Goal: Task Accomplishment & Management: Use online tool/utility

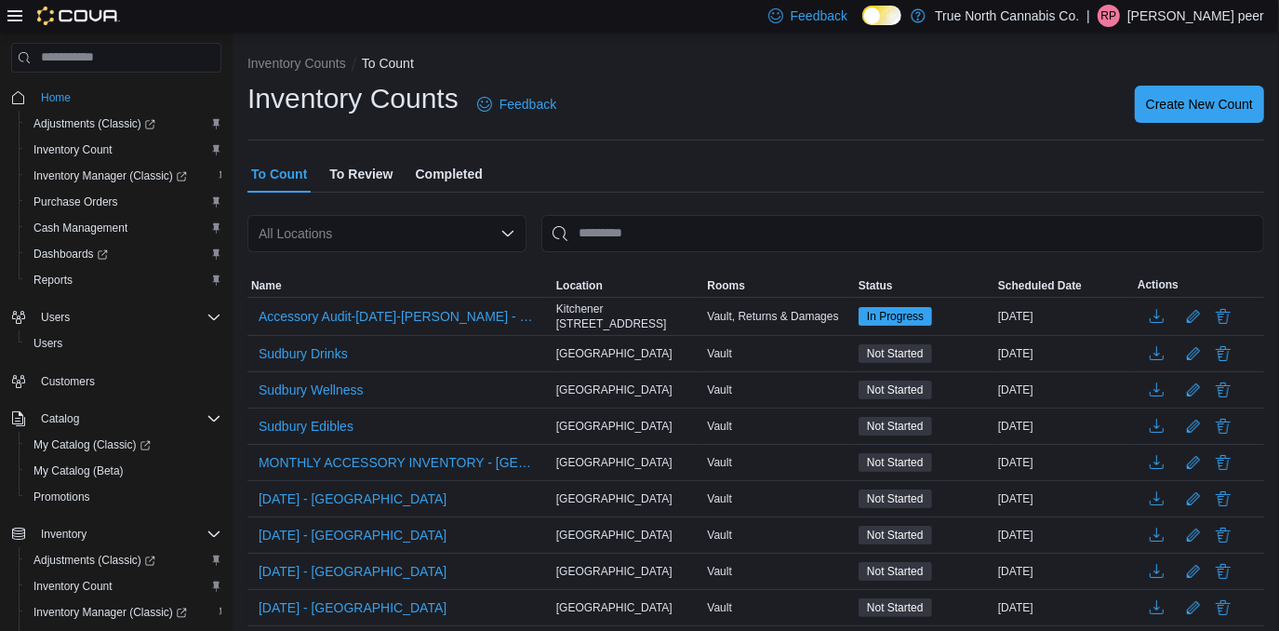
click at [320, 502] on span "Saturday - Brockville" at bounding box center [353, 498] width 188 height 19
click at [367, 492] on span "Saturday - Brockville" at bounding box center [353, 498] width 188 height 19
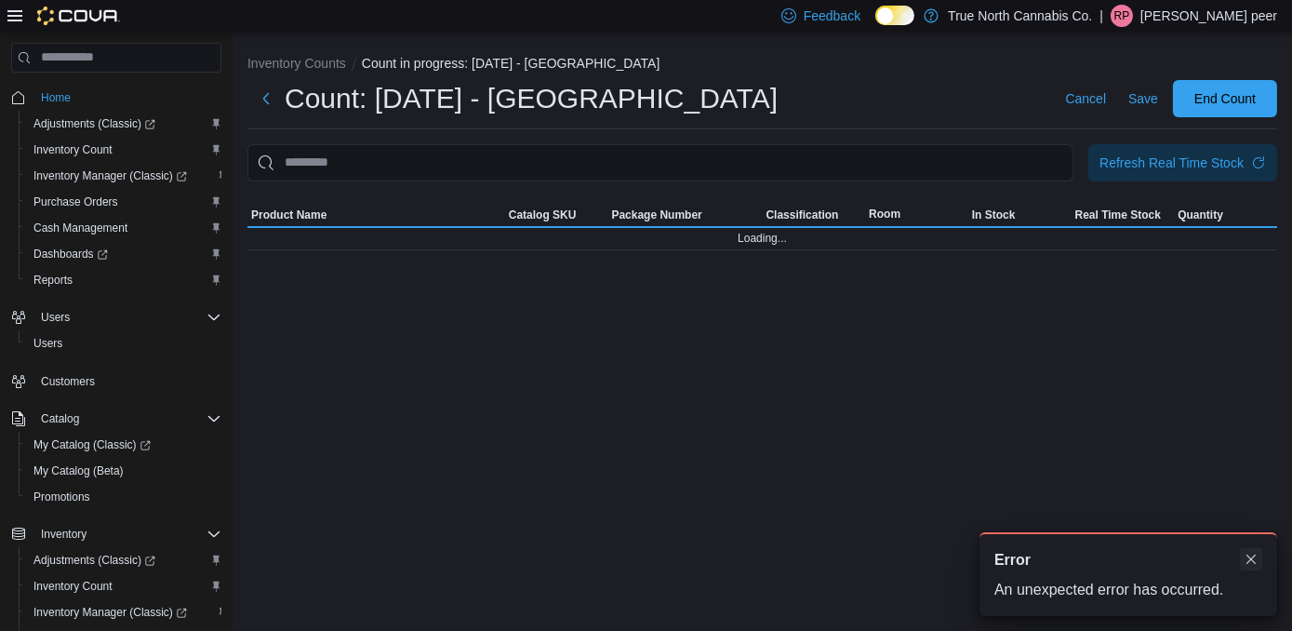
click at [1251, 559] on div "A new notification appears Error An unexpected error has occurred." at bounding box center [1129, 574] width 298 height 84
click at [1248, 561] on button "Dismiss toast" at bounding box center [1251, 559] width 22 height 22
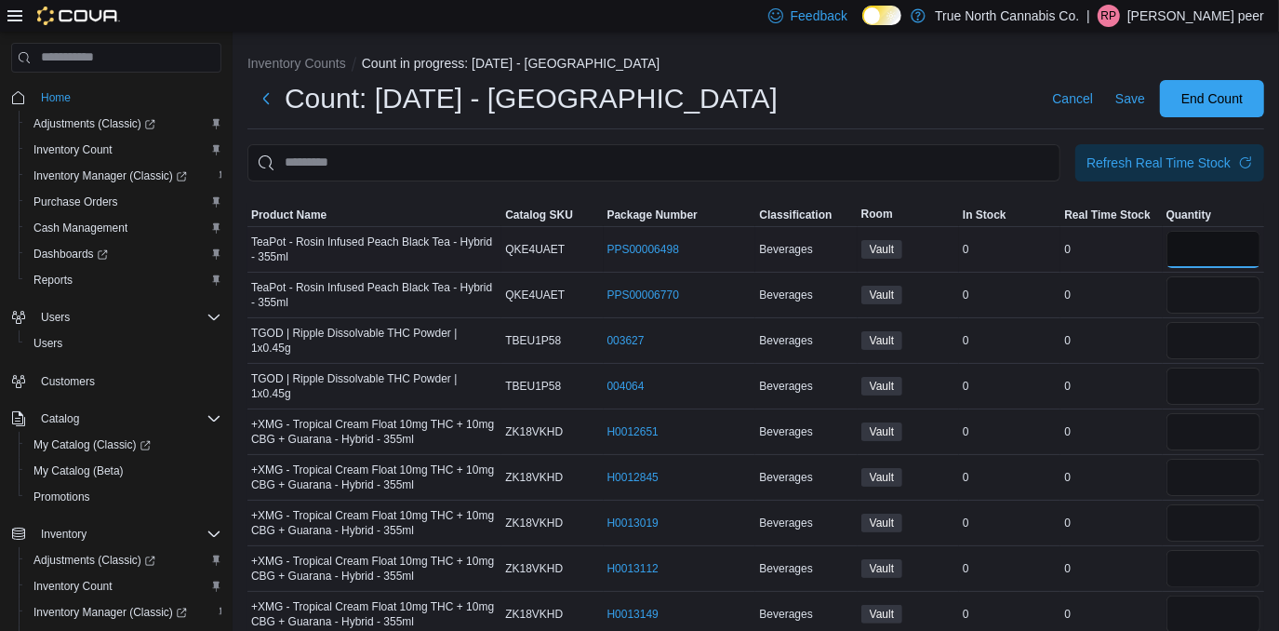
click at [1245, 247] on input "number" at bounding box center [1214, 249] width 94 height 37
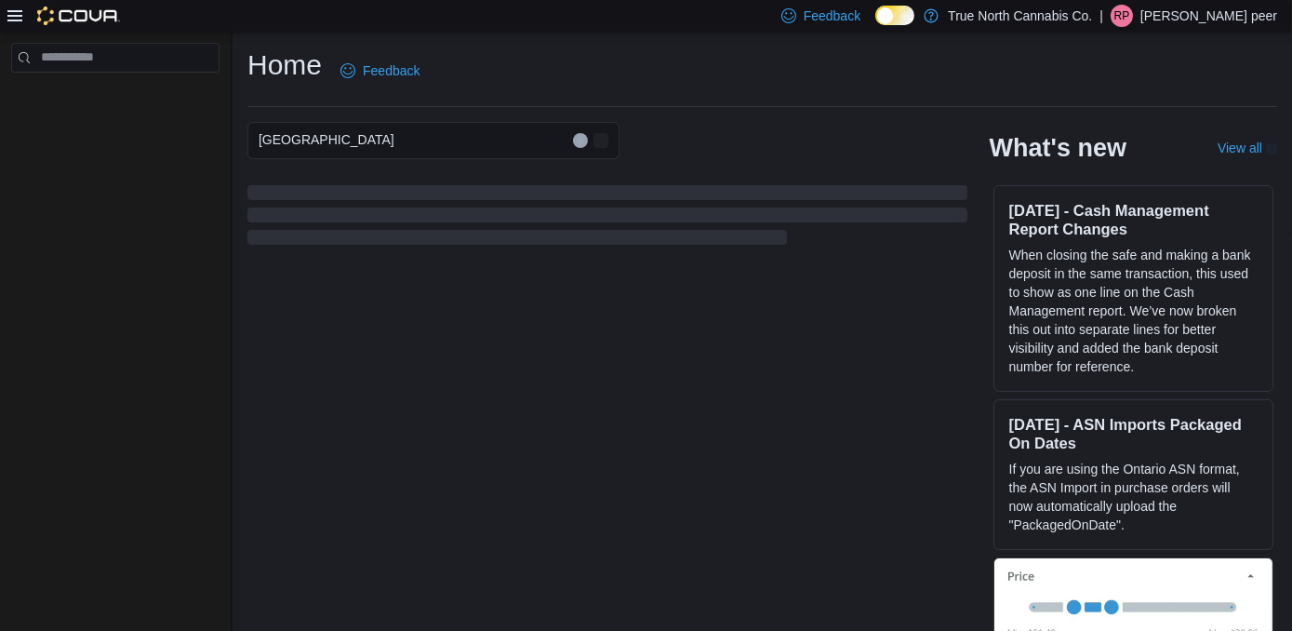
click at [9, 20] on icon at bounding box center [14, 15] width 15 height 11
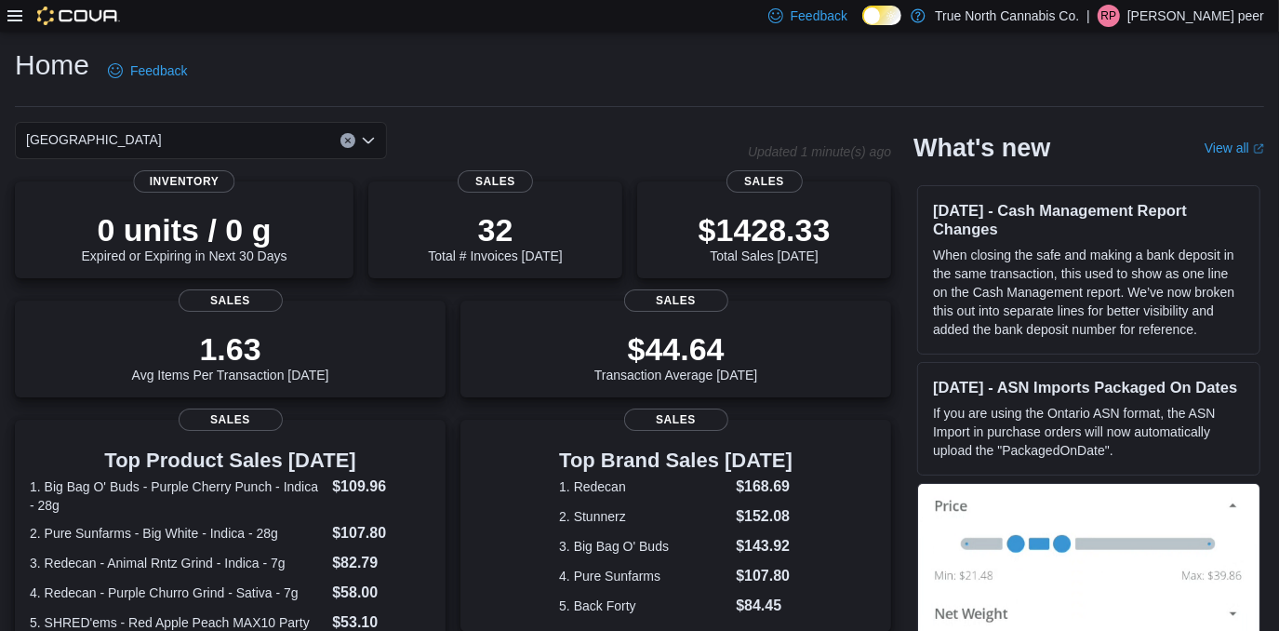
click at [11, 14] on icon at bounding box center [14, 15] width 15 height 15
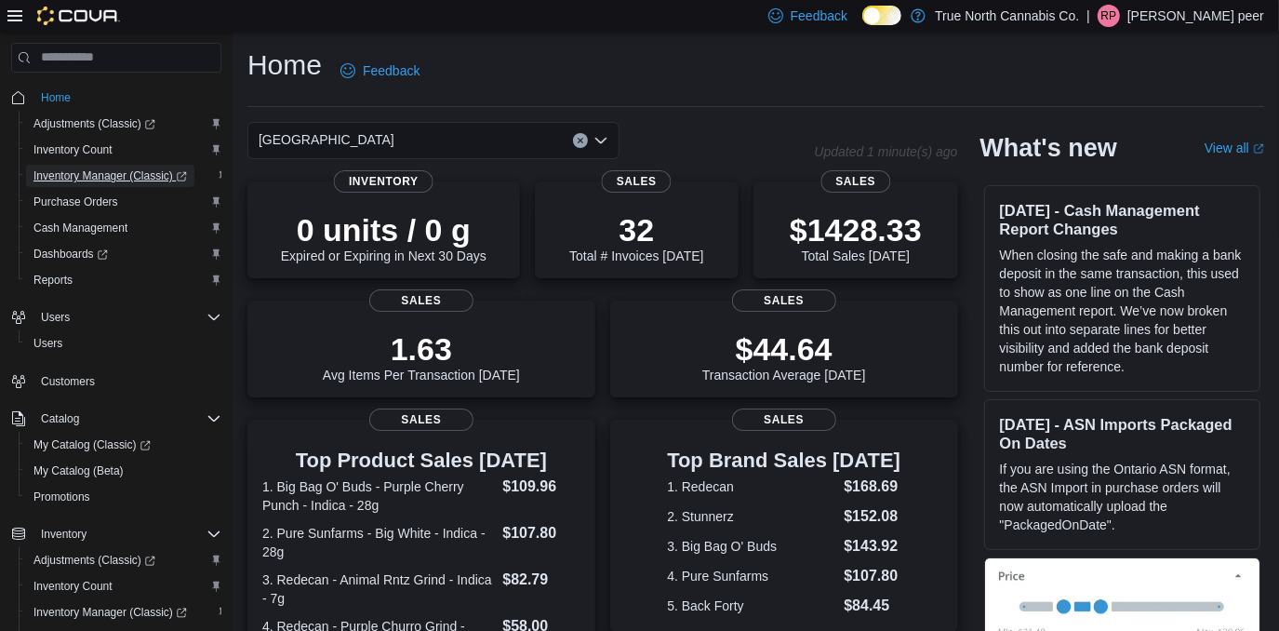
click at [123, 177] on span "Inventory Manager (Classic)" at bounding box center [110, 175] width 154 height 15
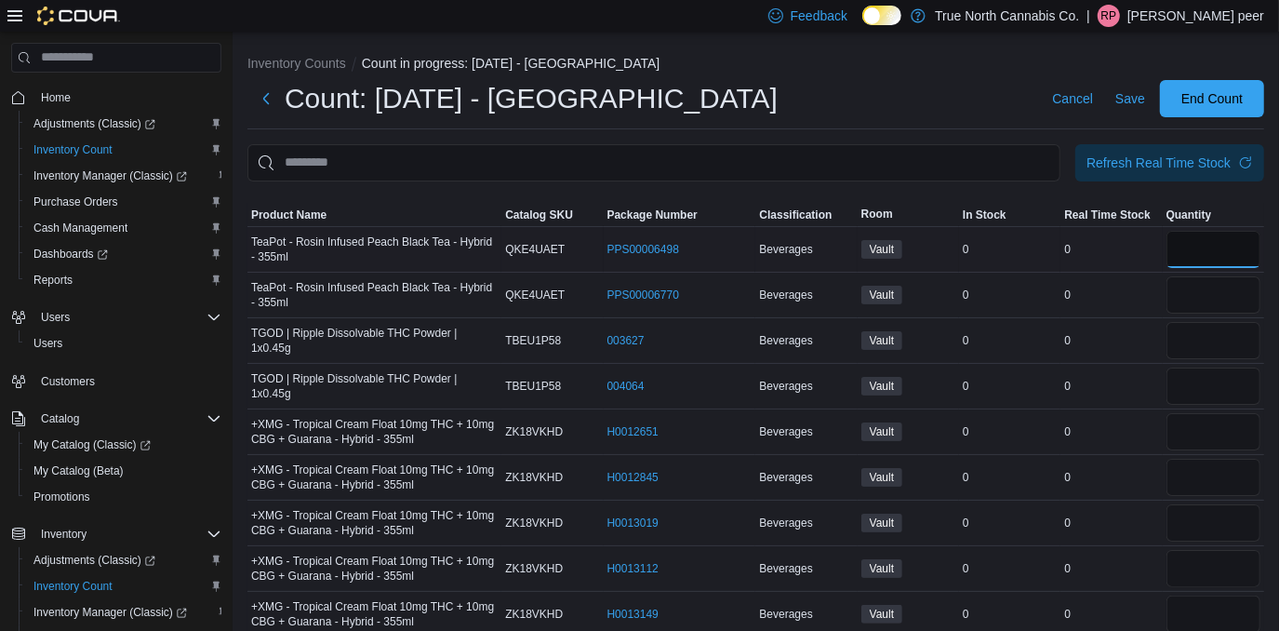
click at [1230, 251] on input "number" at bounding box center [1214, 249] width 94 height 37
click at [760, 98] on div "Count: Saturday - Brockville Cancel Save End Count" at bounding box center [756, 98] width 1017 height 37
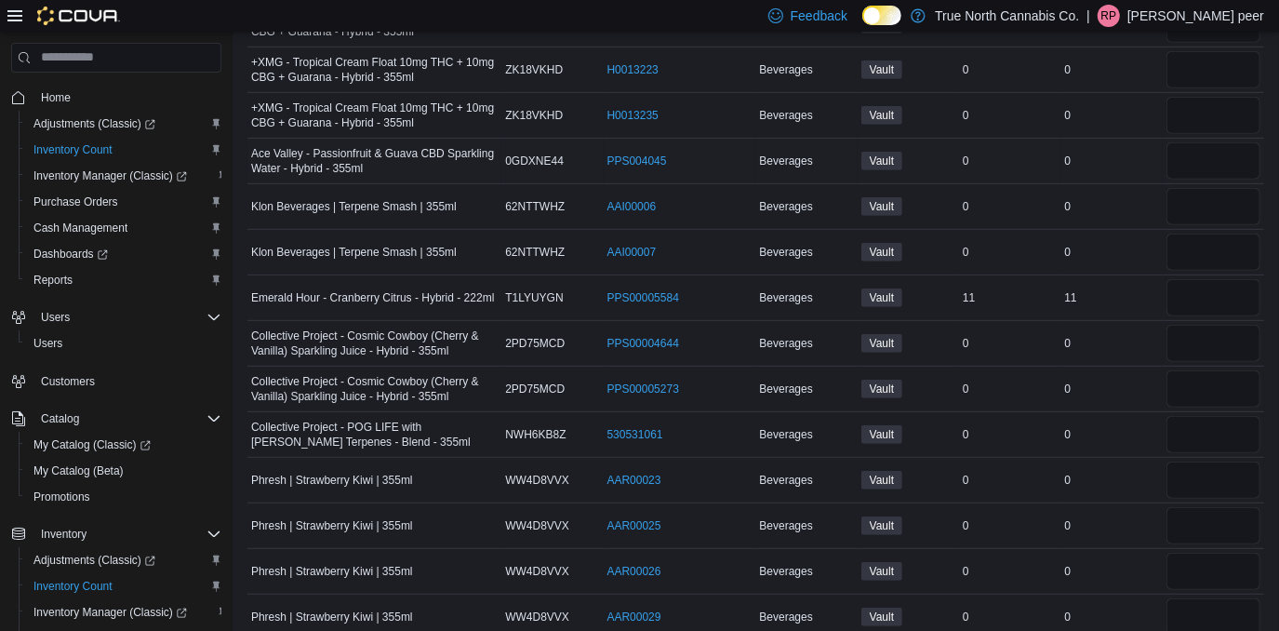
scroll to position [592, 0]
click at [1222, 284] on input "number" at bounding box center [1214, 295] width 94 height 37
type input "**"
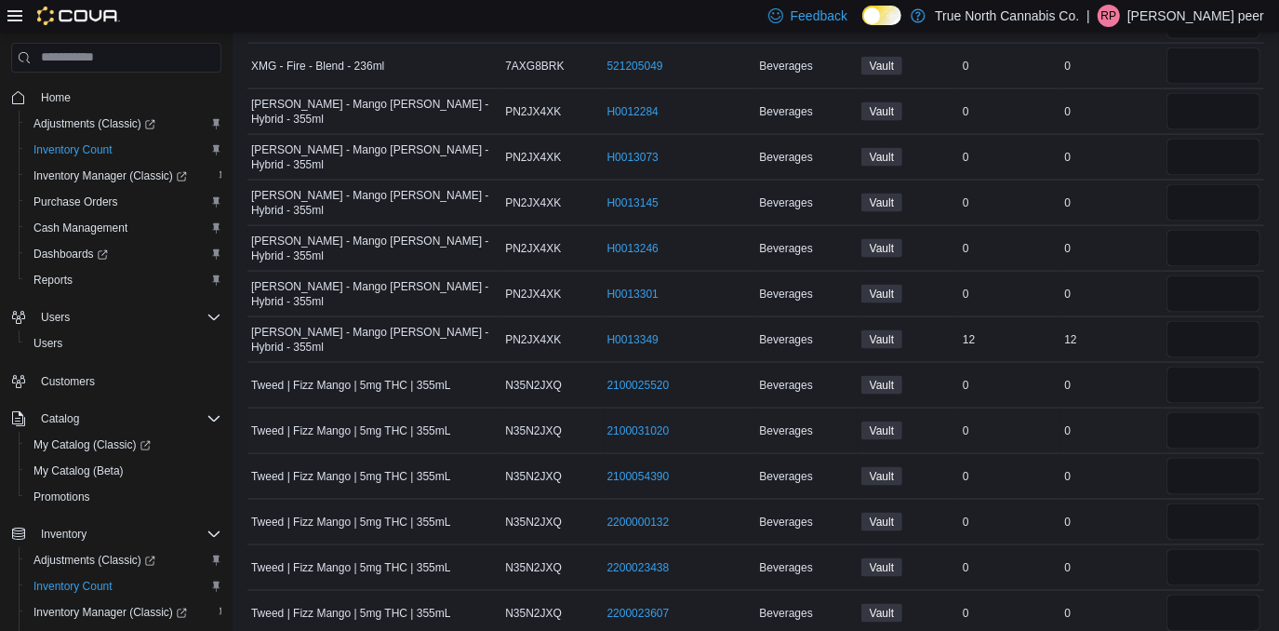
scroll to position [1776, 0]
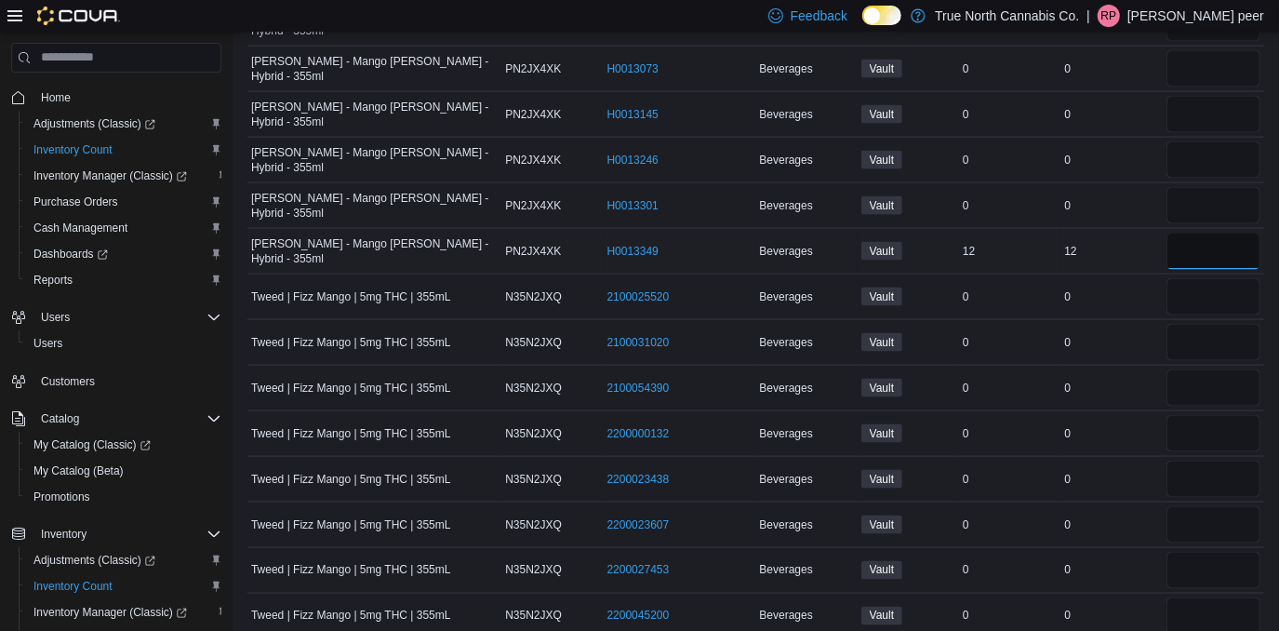
click at [1200, 233] on input "number" at bounding box center [1214, 251] width 94 height 37
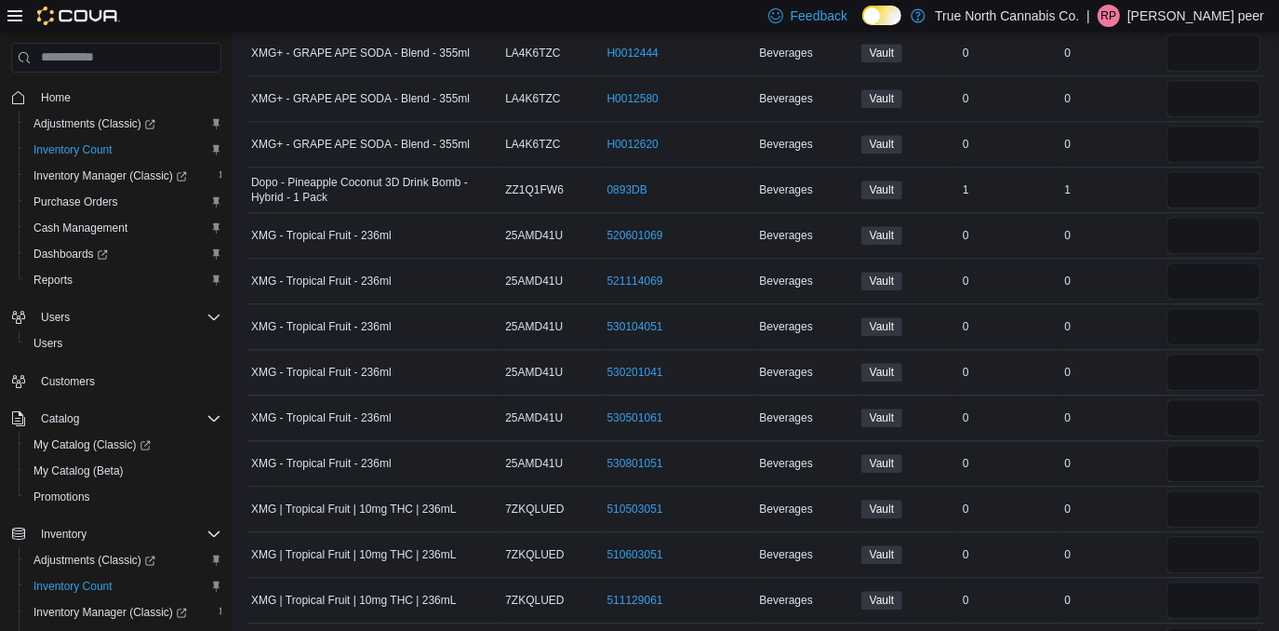
scroll to position [3129, 0]
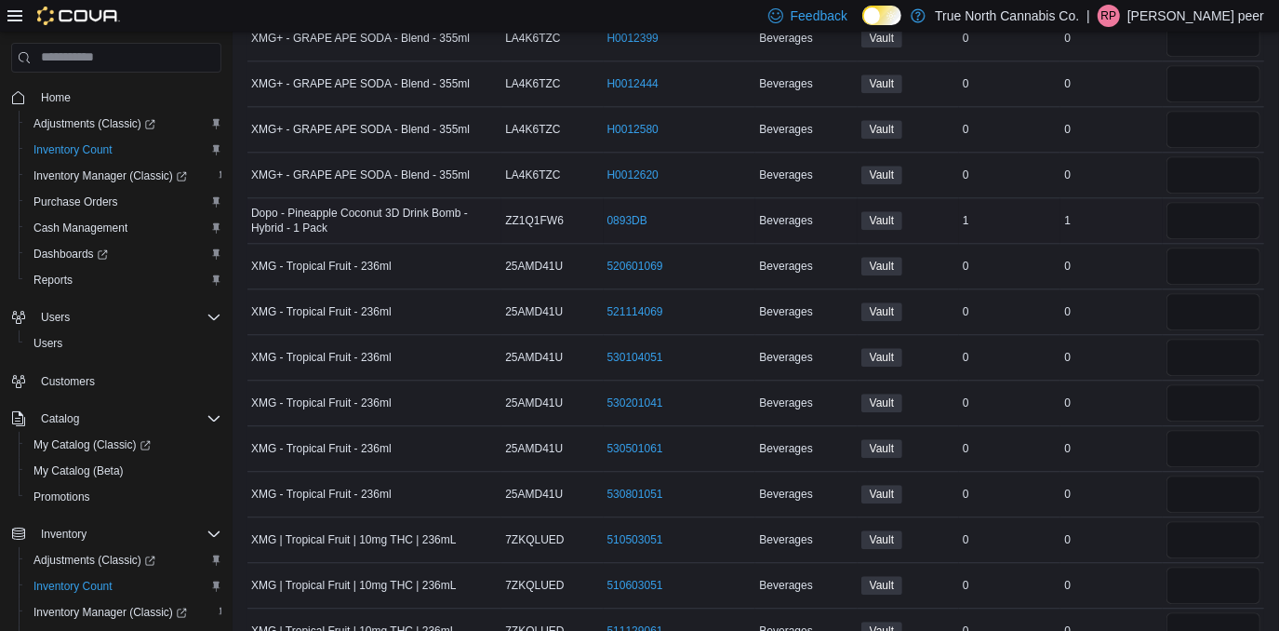
type input "**"
click at [1204, 202] on input "number" at bounding box center [1214, 220] width 94 height 37
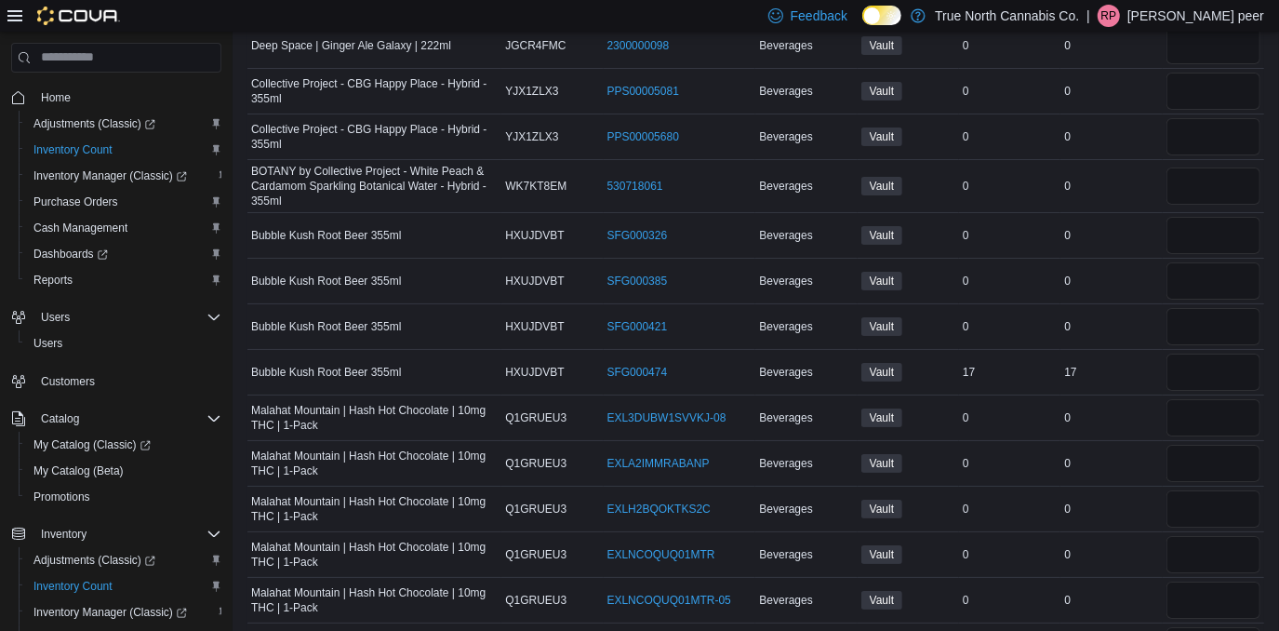
scroll to position [4653, 0]
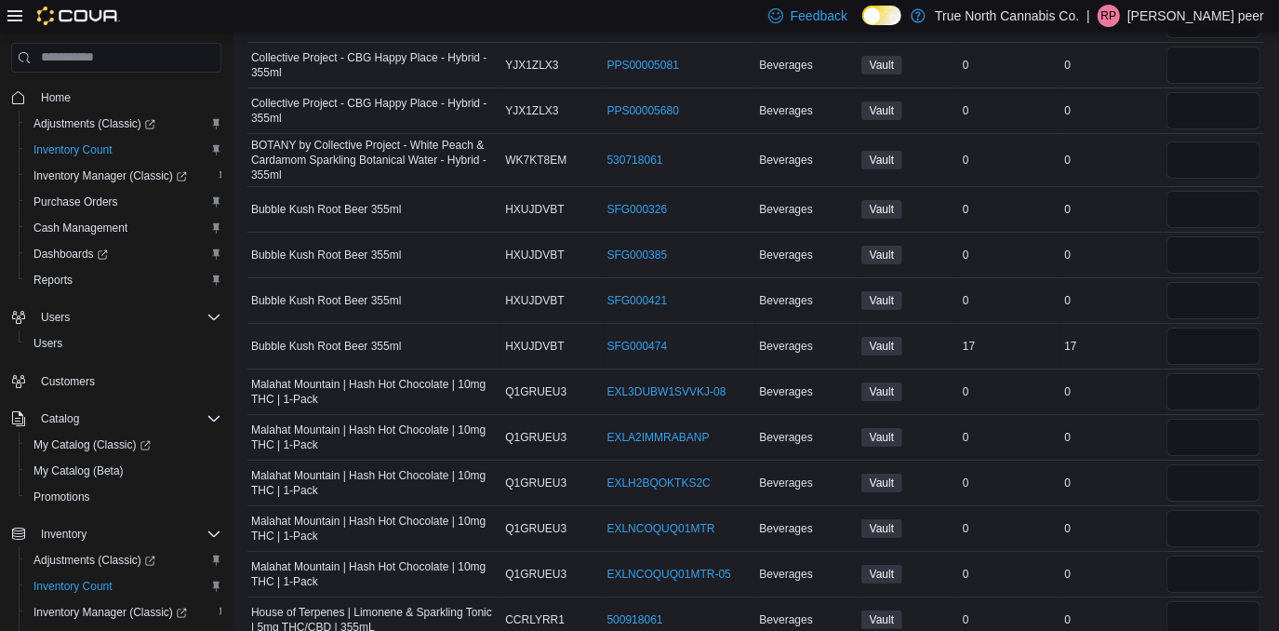
type input "*"
click at [1203, 328] on input "number" at bounding box center [1214, 346] width 94 height 37
type input "*"
type input "**"
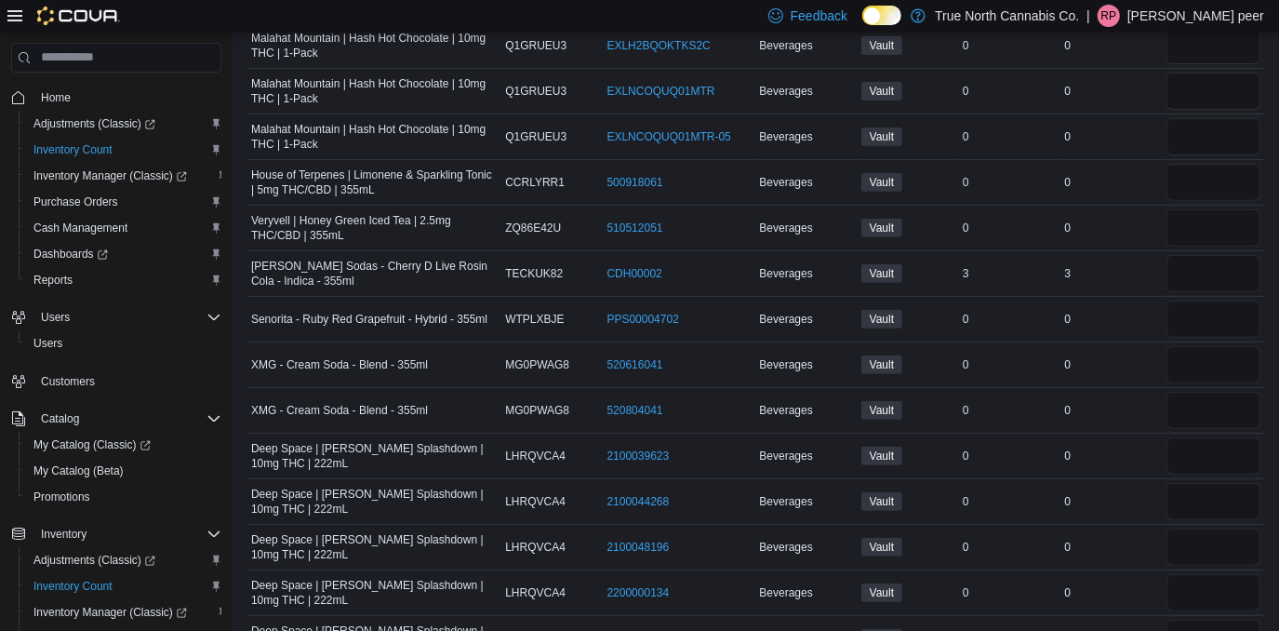
scroll to position [4990, 0]
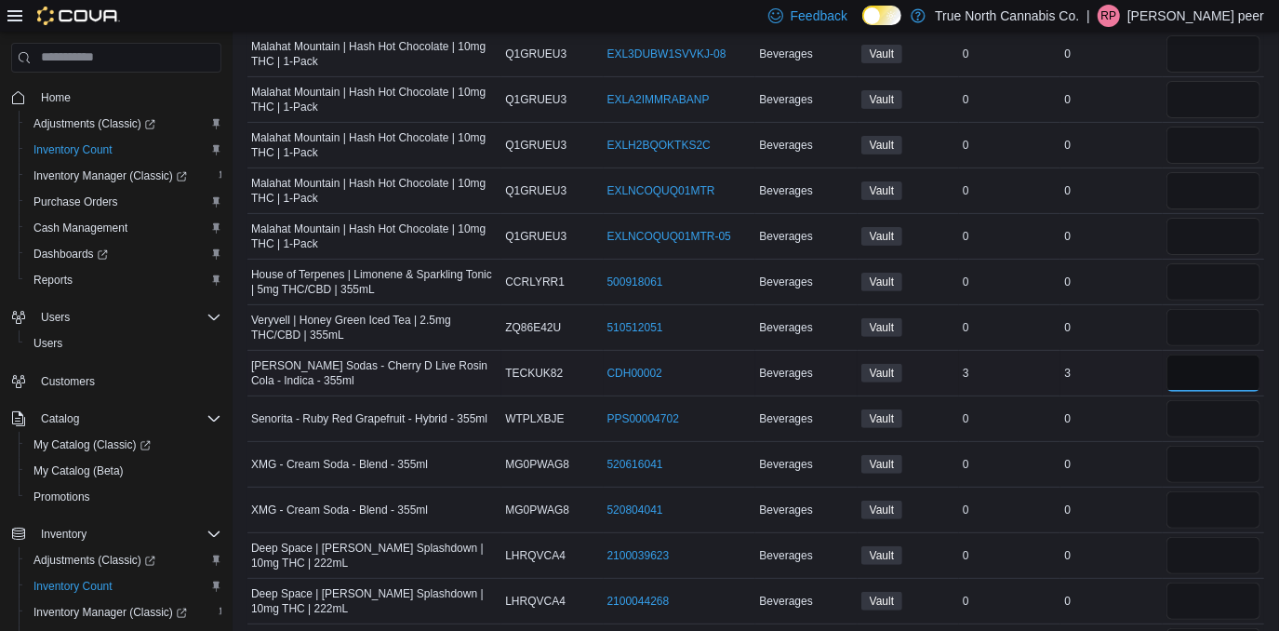
click at [1196, 355] on input "number" at bounding box center [1214, 373] width 94 height 37
type input "*"
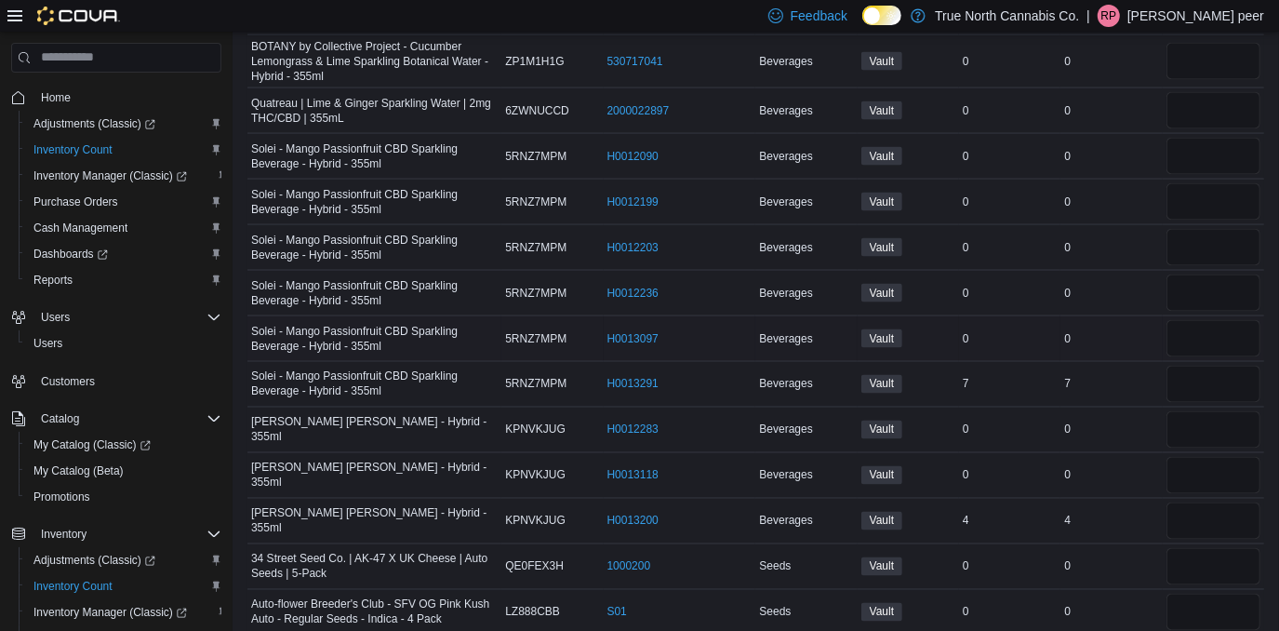
scroll to position [6682, 0]
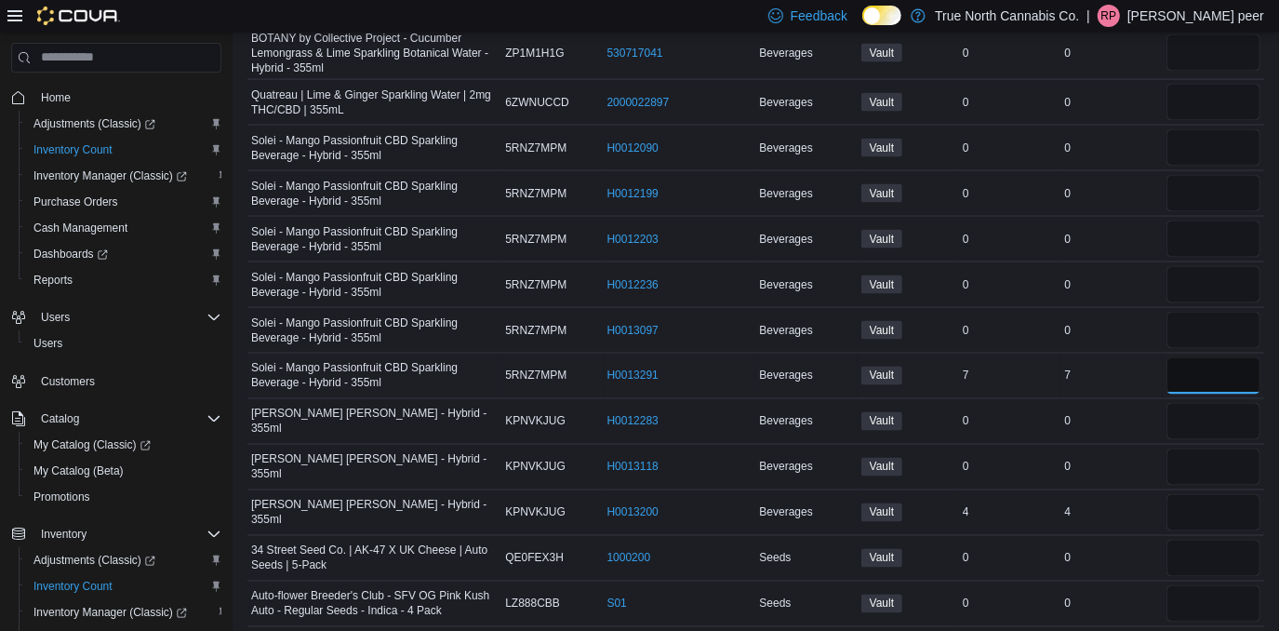
click at [1198, 357] on input "number" at bounding box center [1214, 375] width 94 height 37
type input "*"
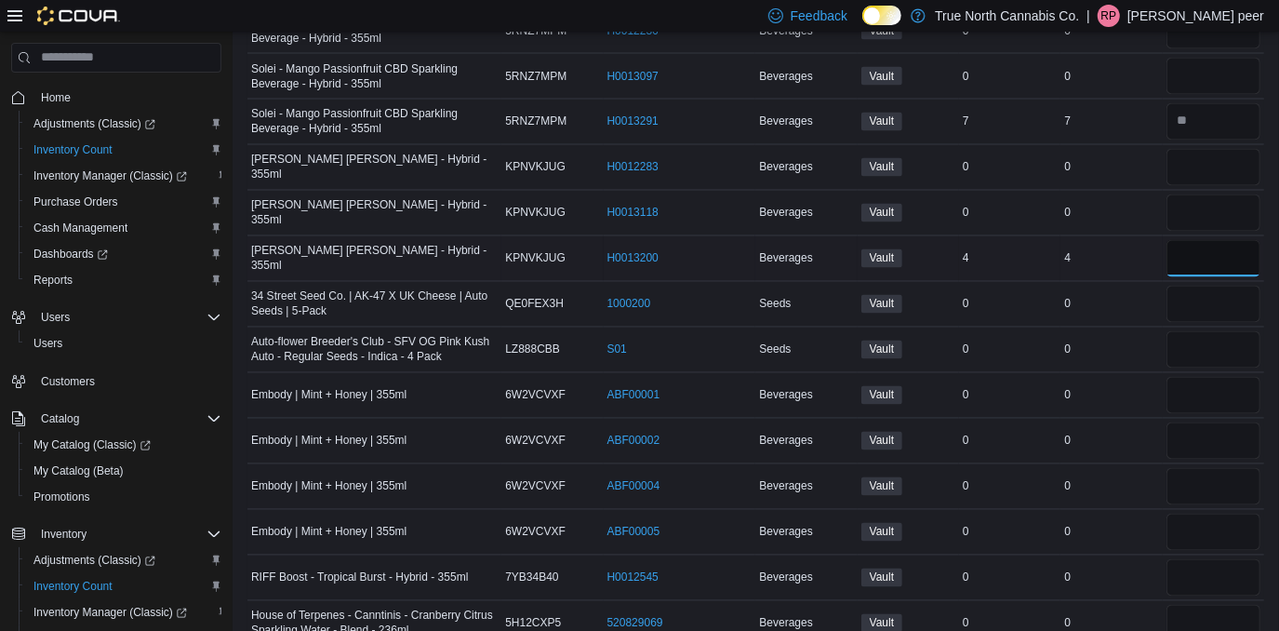
click at [1216, 240] on input "number" at bounding box center [1214, 258] width 94 height 37
type input "*"
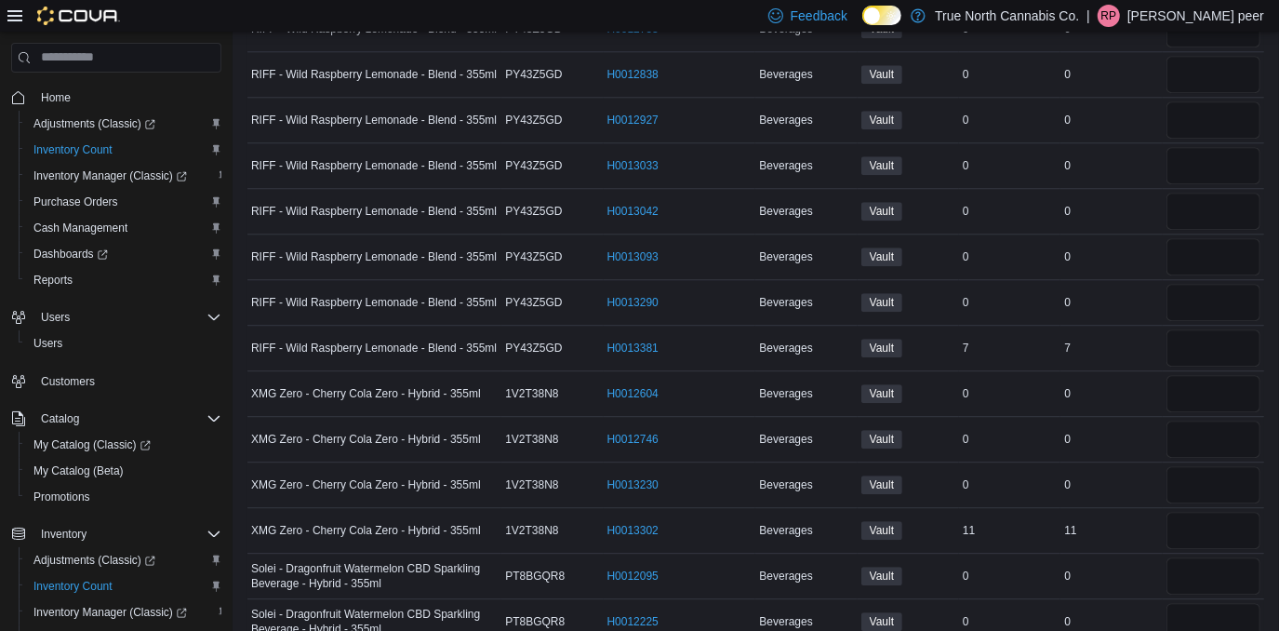
scroll to position [8036, 0]
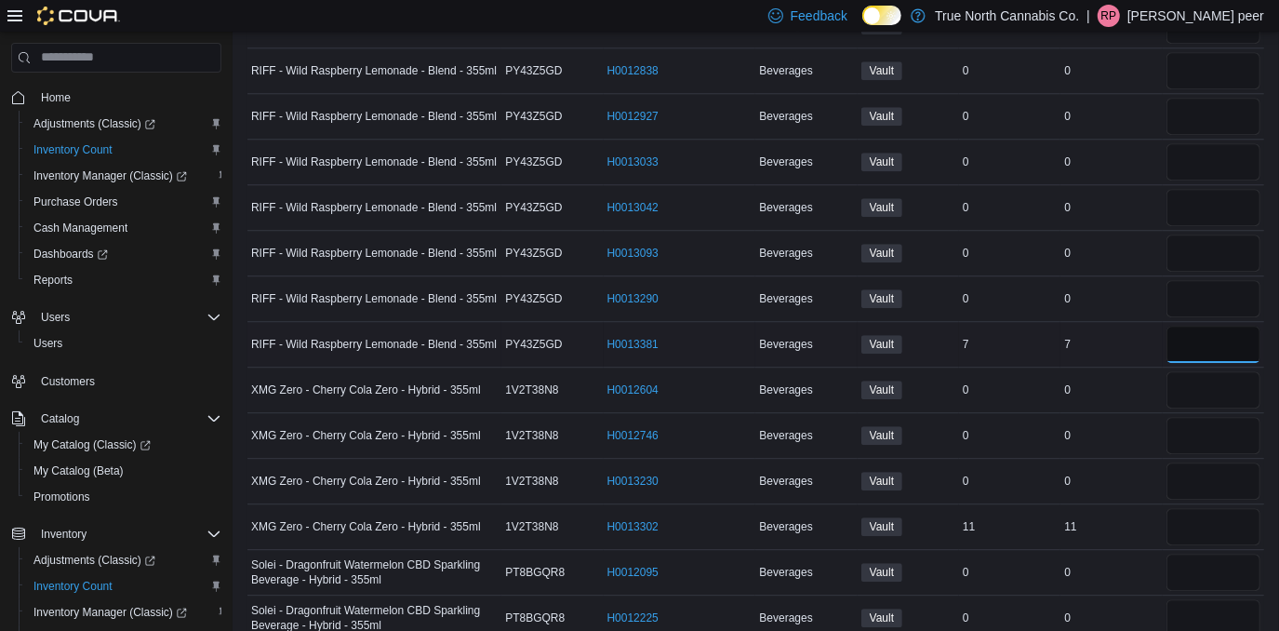
click at [1201, 326] on input "number" at bounding box center [1214, 344] width 94 height 37
type input "*"
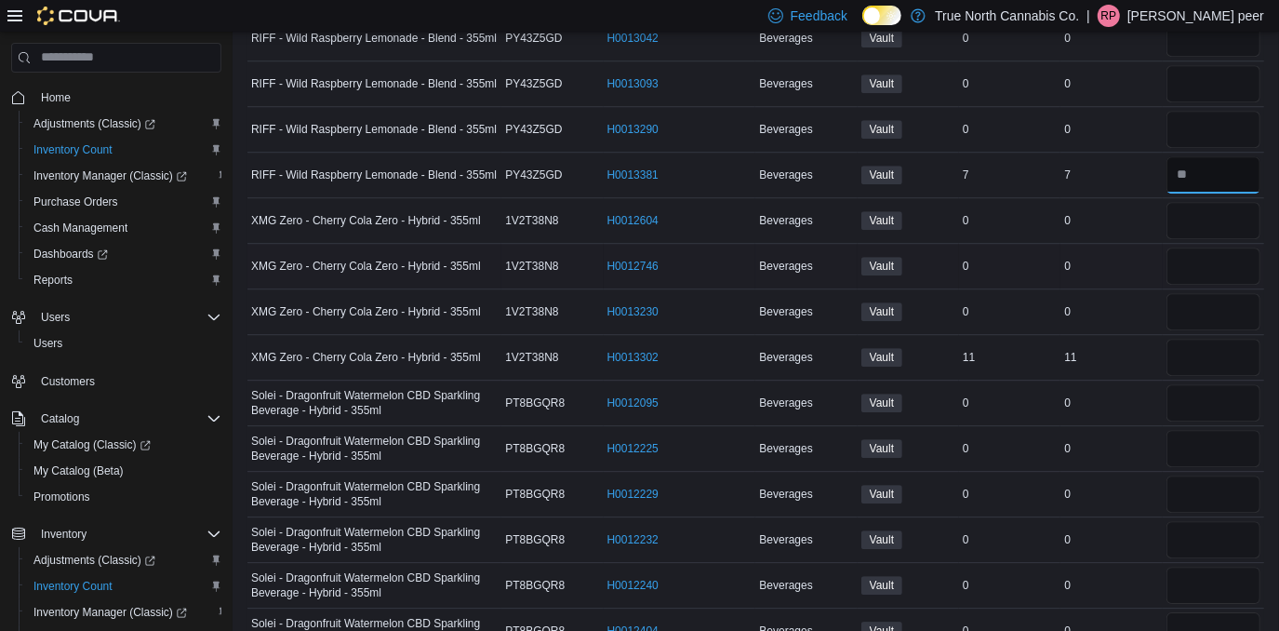
type input "*"
click at [1201, 339] on input "number" at bounding box center [1214, 357] width 94 height 37
type input "*"
click at [1201, 339] on input "*" at bounding box center [1214, 357] width 94 height 37
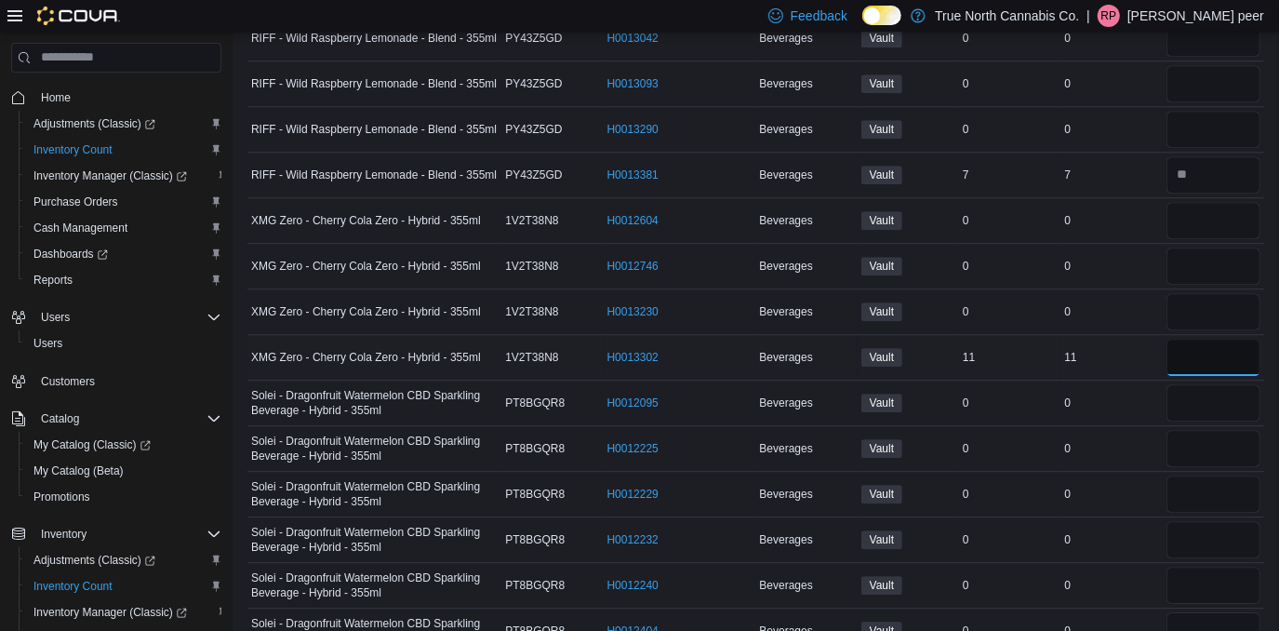
click at [1201, 339] on input "*" at bounding box center [1214, 357] width 94 height 37
type input "**"
click at [1081, 392] on div "0" at bounding box center [1111, 403] width 101 height 22
click at [1056, 392] on div "0" at bounding box center [1009, 403] width 101 height 22
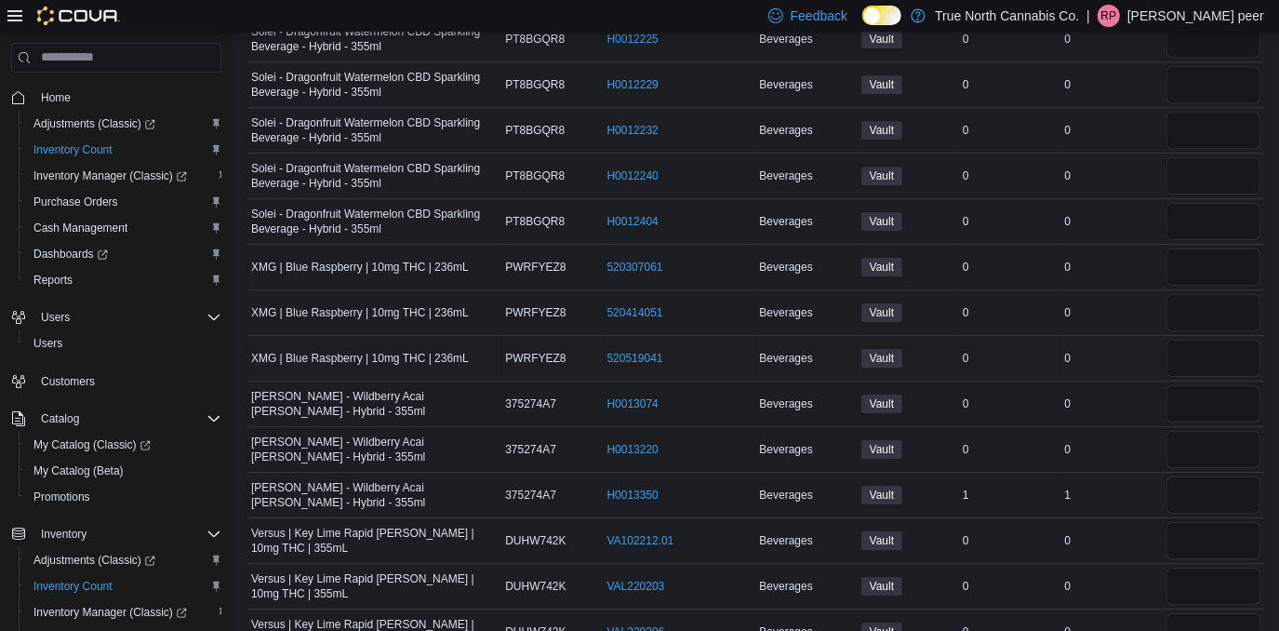
scroll to position [8628, 0]
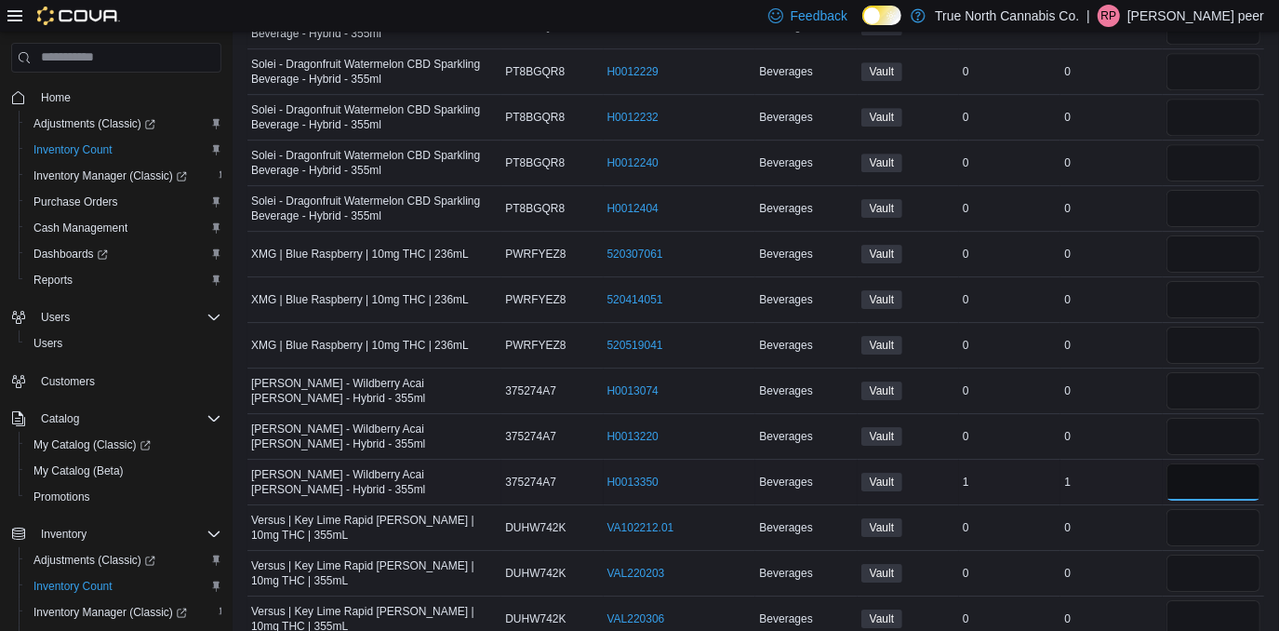
click at [1217, 463] on input "number" at bounding box center [1214, 481] width 94 height 37
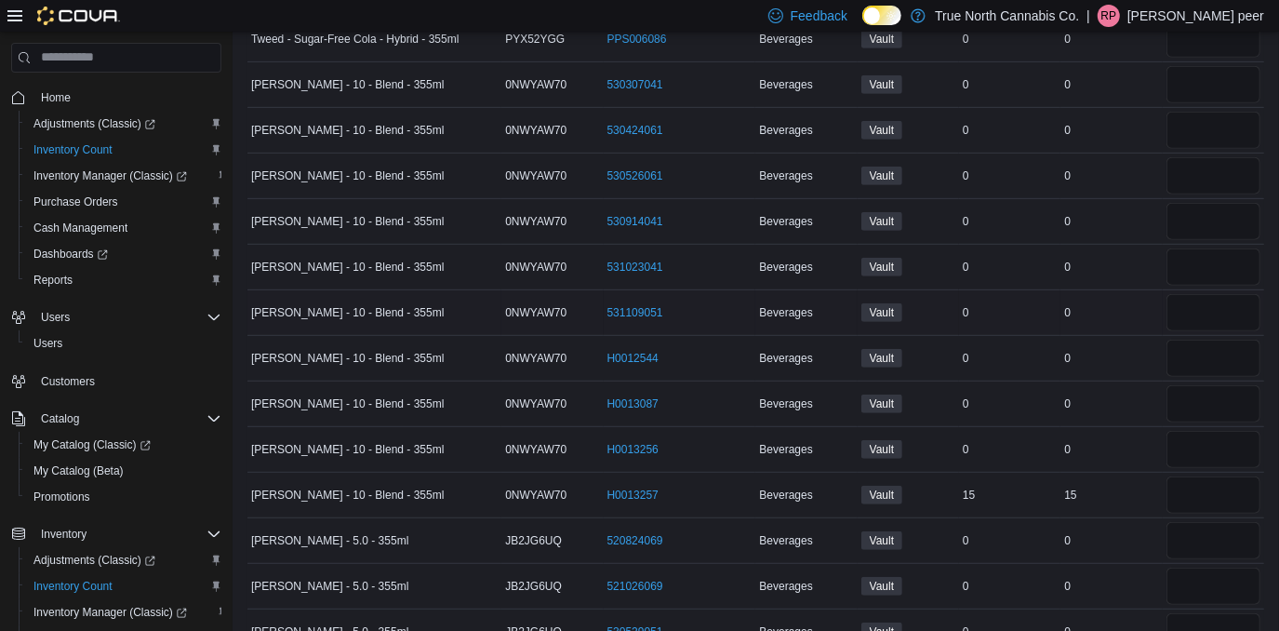
scroll to position [10066, 0]
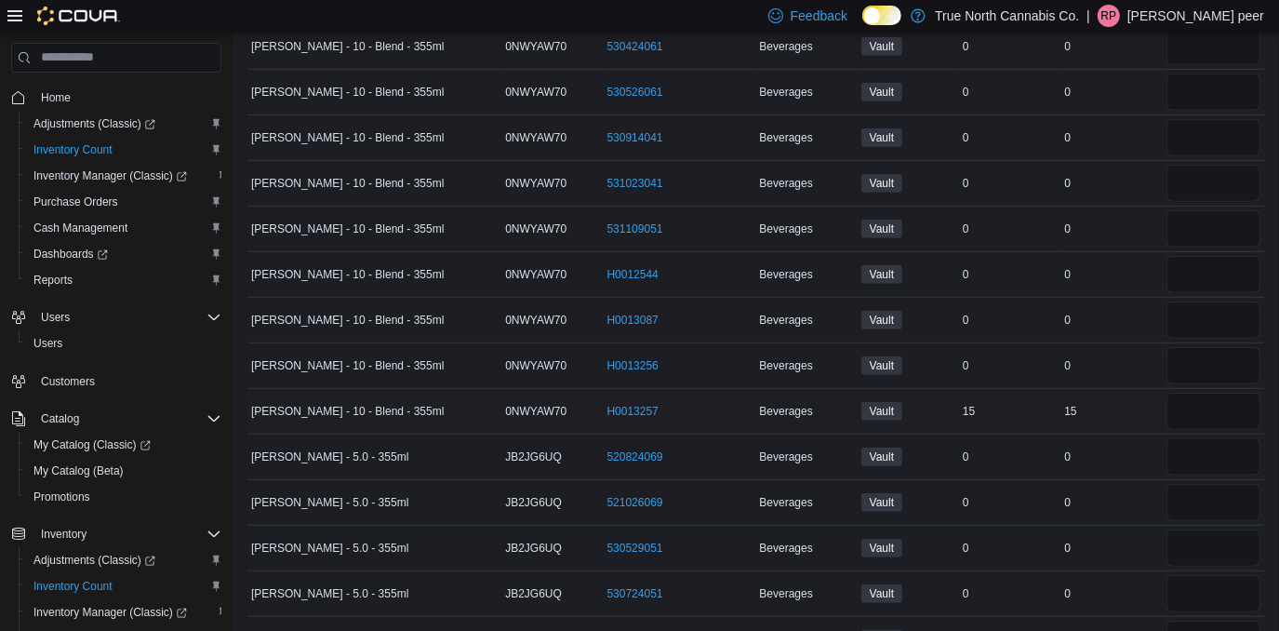
type input "*"
click at [1207, 393] on input "number" at bounding box center [1214, 411] width 94 height 37
click at [1216, 393] on input "number" at bounding box center [1214, 411] width 94 height 37
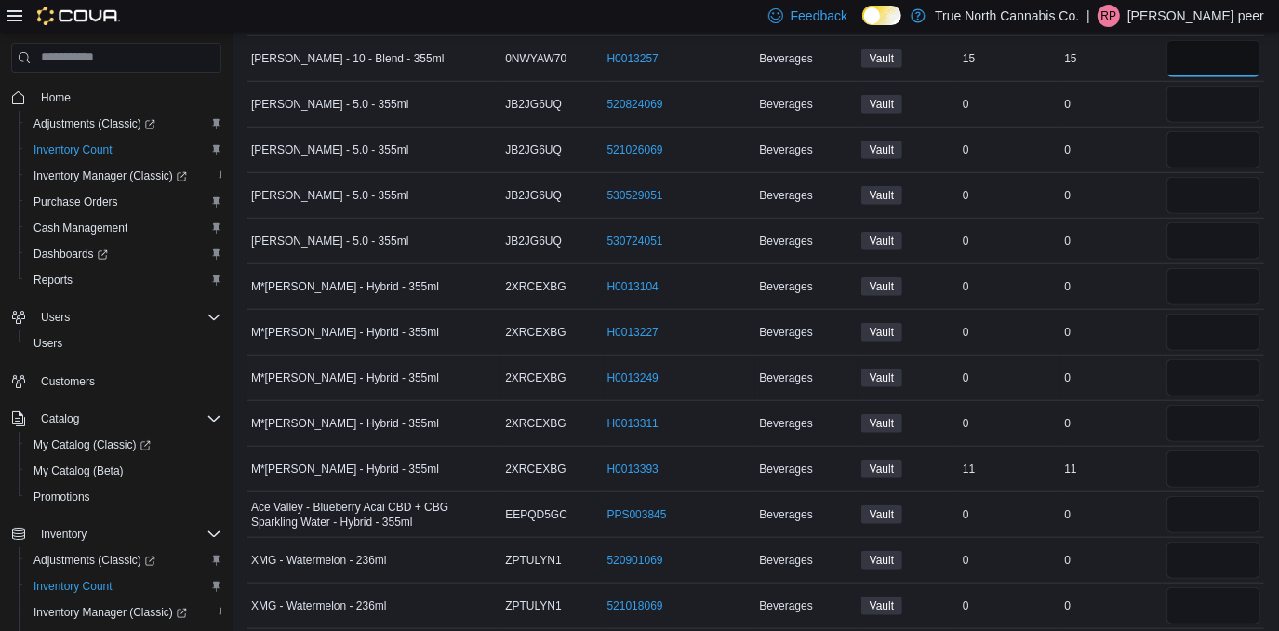
scroll to position [10489, 0]
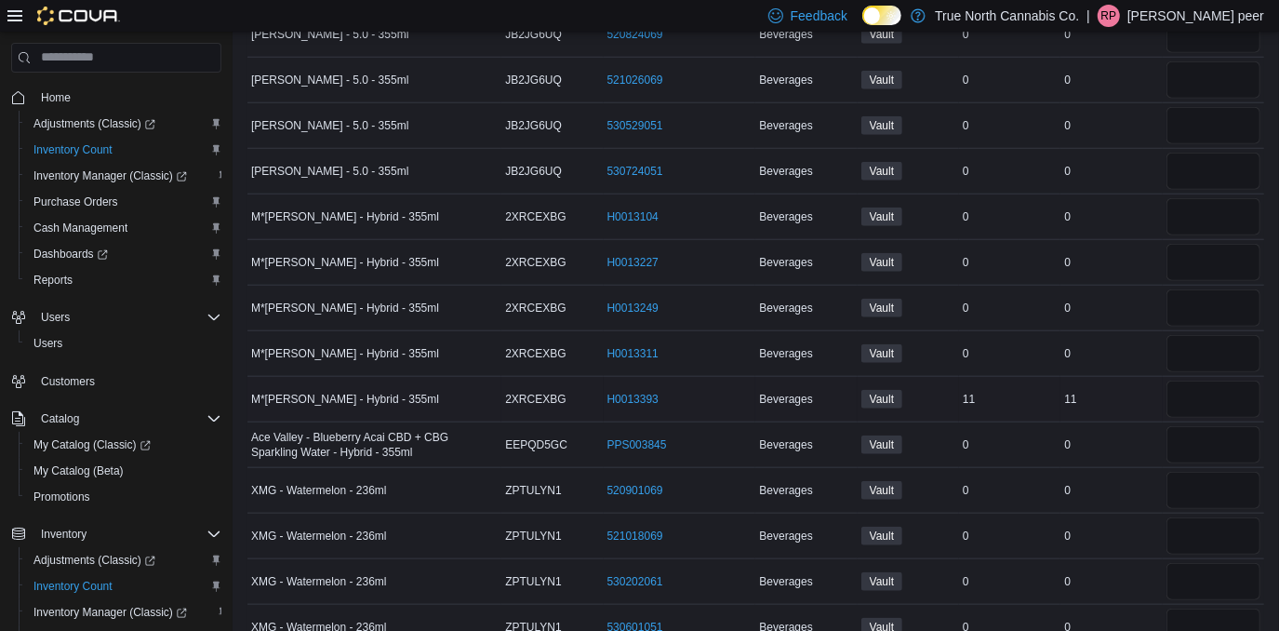
type input "**"
click at [1236, 381] on input "number" at bounding box center [1214, 399] width 94 height 37
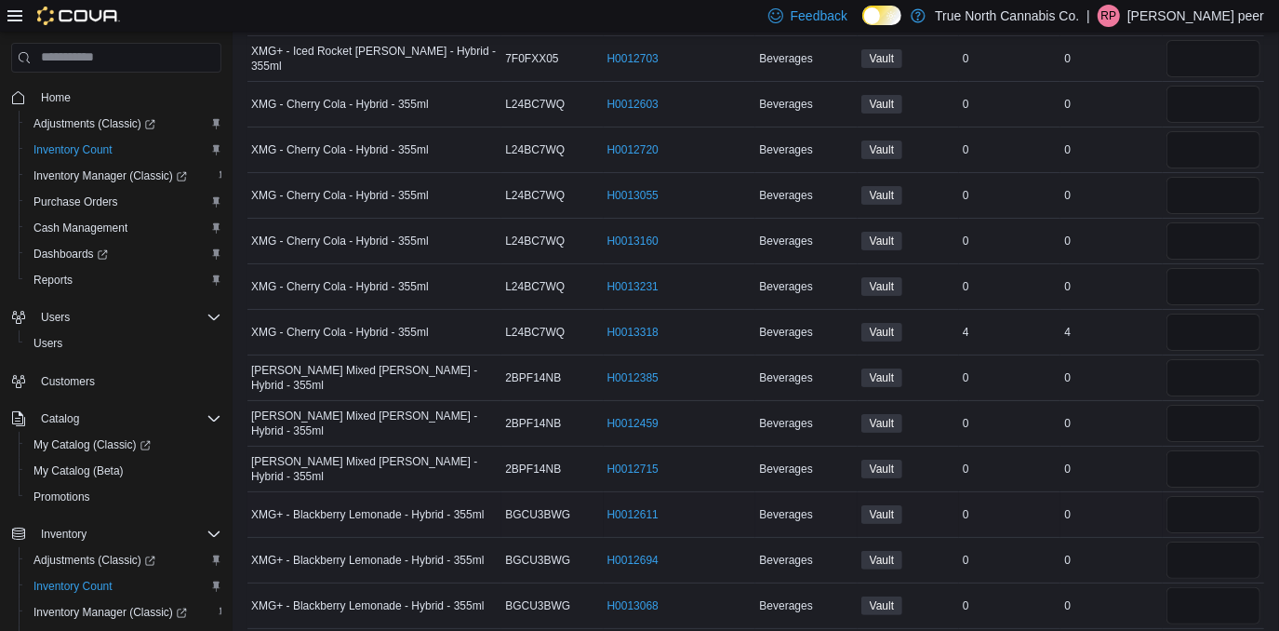
scroll to position [14126, 0]
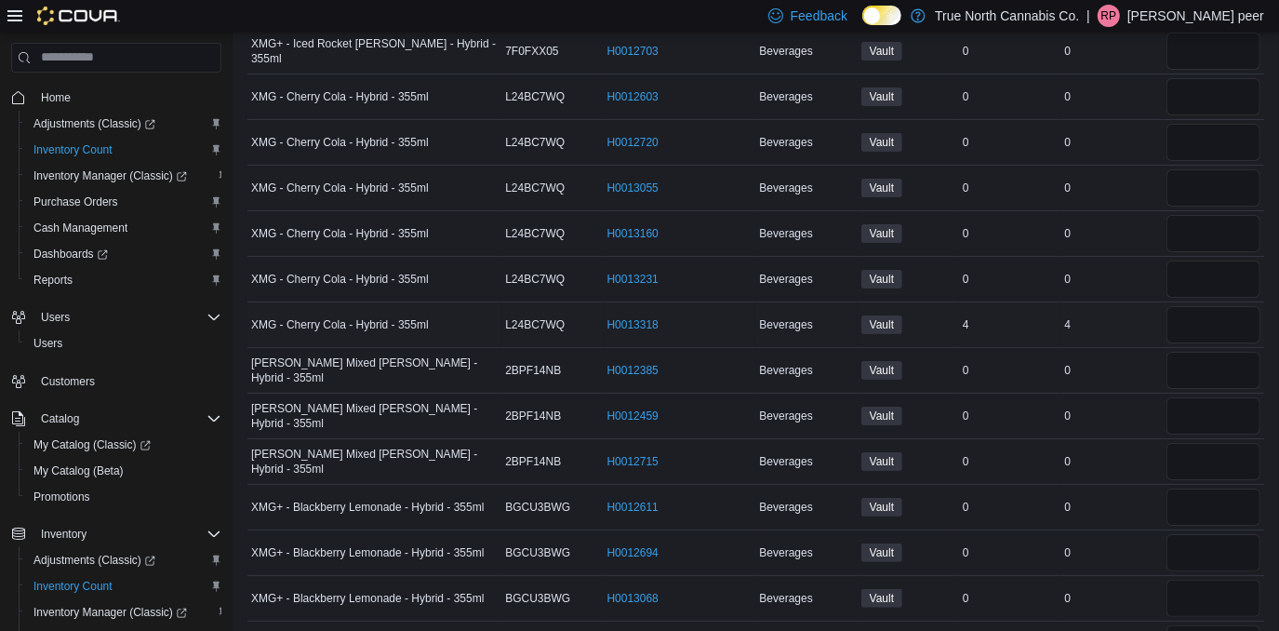
type input "**"
click at [1201, 306] on input "number" at bounding box center [1214, 324] width 94 height 37
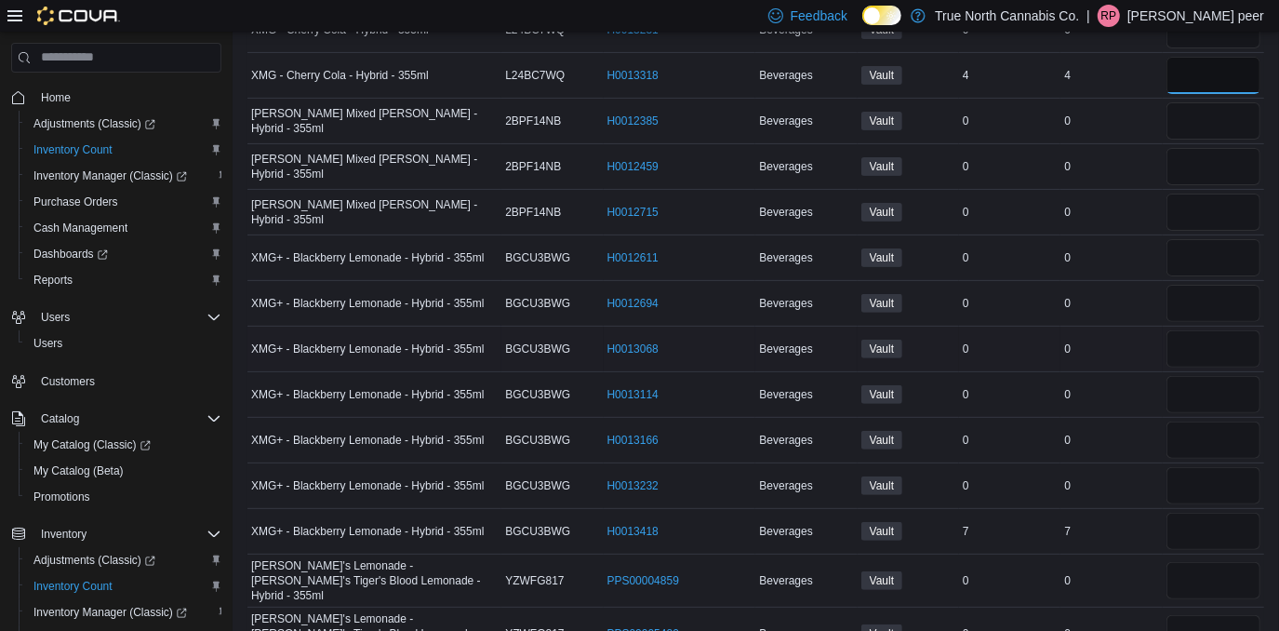
scroll to position [14380, 0]
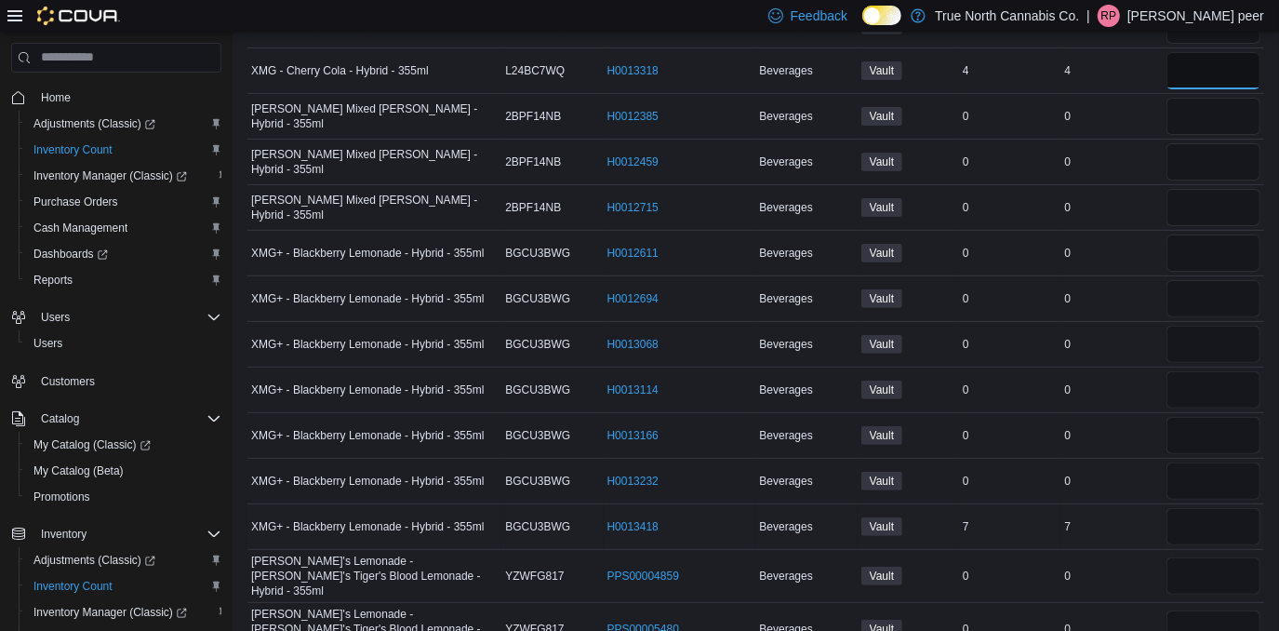
type input "*"
click at [1200, 508] on input "number" at bounding box center [1214, 526] width 94 height 37
type input "*"
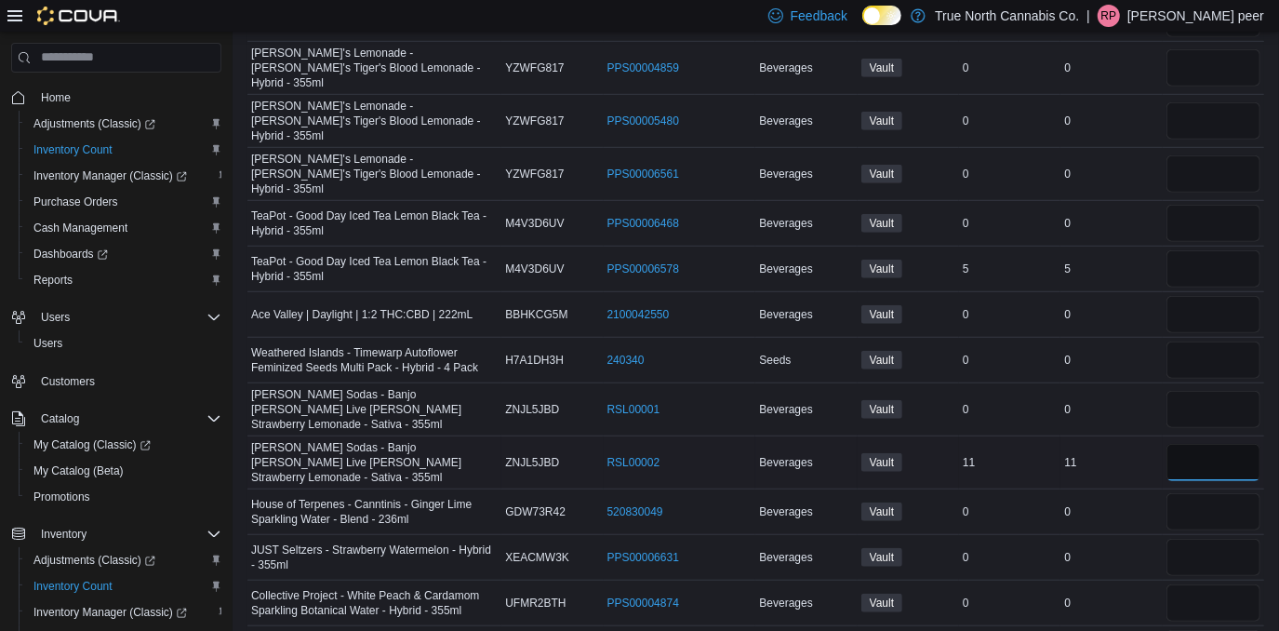
click at [1223, 444] on input "number" at bounding box center [1214, 462] width 94 height 37
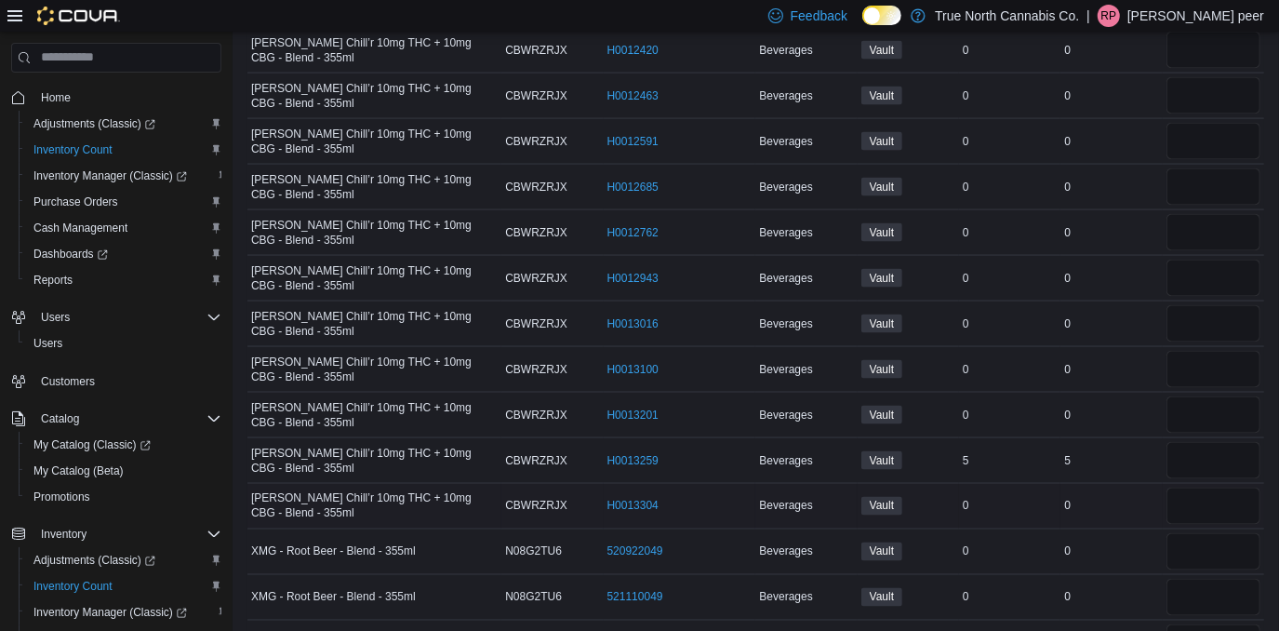
scroll to position [20640, 0]
type input "**"
click at [1225, 441] on input "number" at bounding box center [1214, 459] width 94 height 37
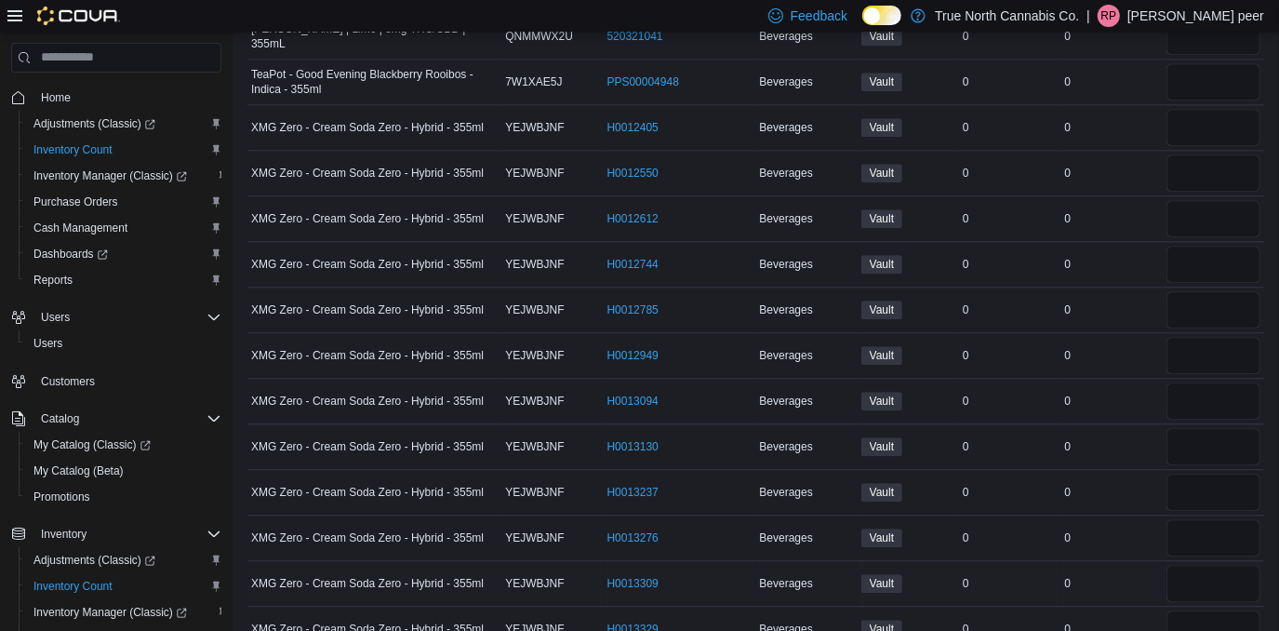
scroll to position [21909, 0]
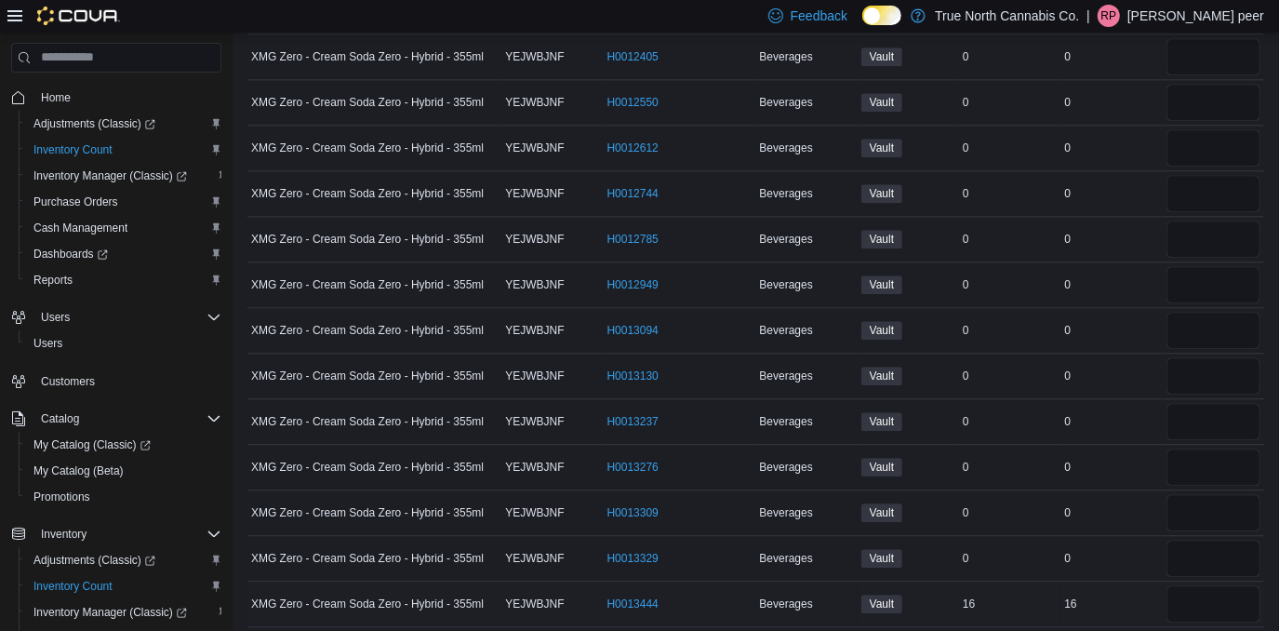
type input "*"
click at [1198, 585] on input "number" at bounding box center [1214, 603] width 94 height 37
type input "*"
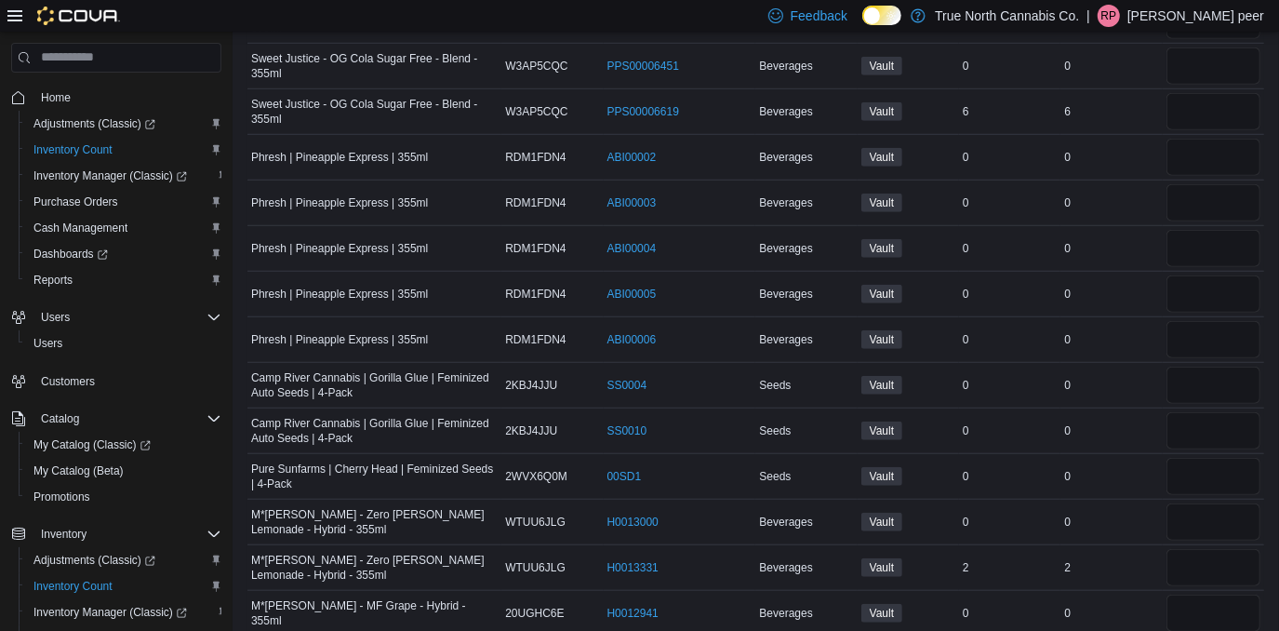
scroll to position [24362, 0]
type input "**"
click at [1218, 549] on input "number" at bounding box center [1214, 567] width 94 height 37
click at [1216, 549] on input "number" at bounding box center [1214, 567] width 94 height 37
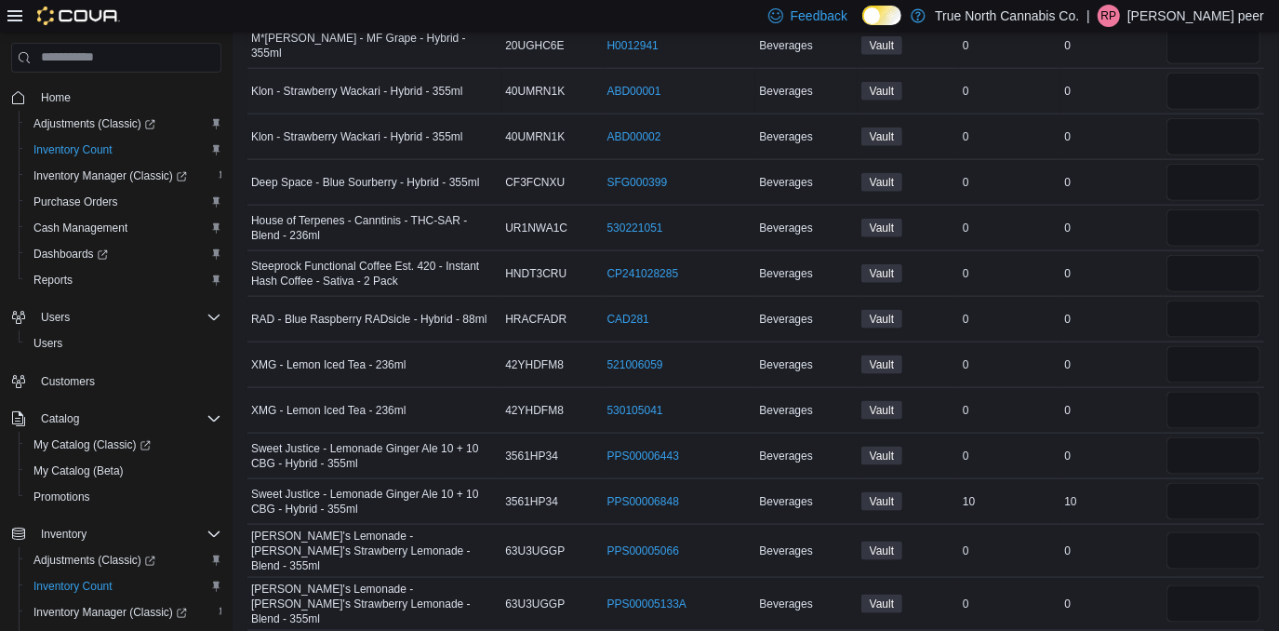
scroll to position [24954, 0]
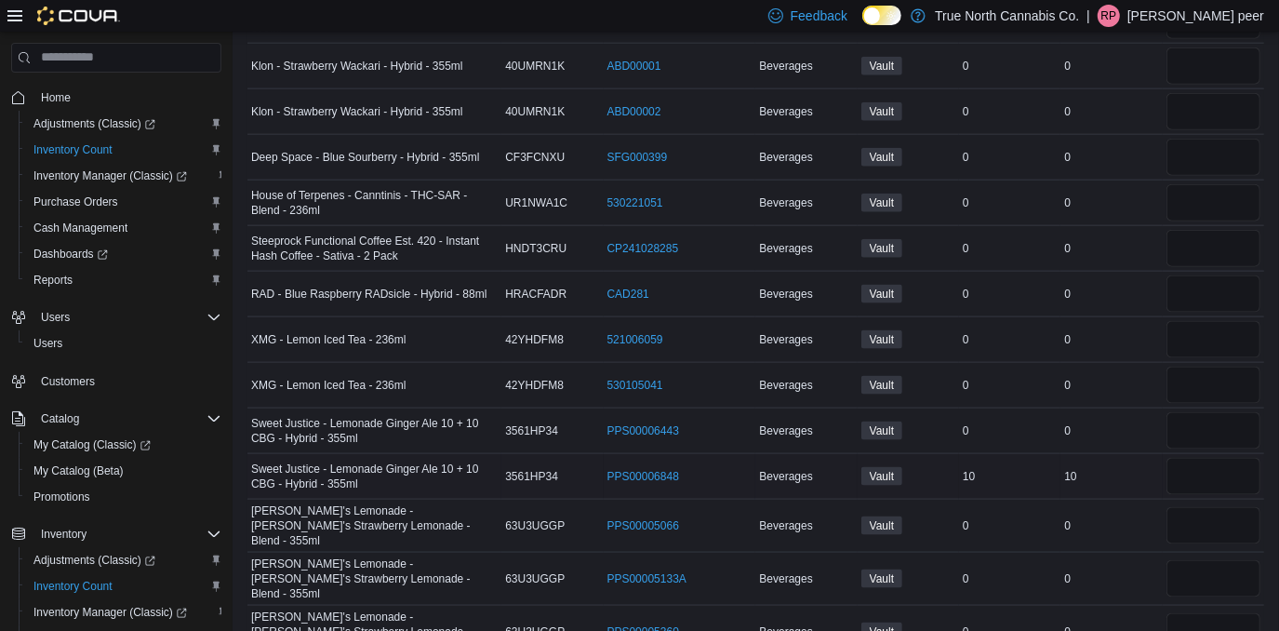
type input "*"
click at [1236, 458] on input "number" at bounding box center [1214, 476] width 94 height 37
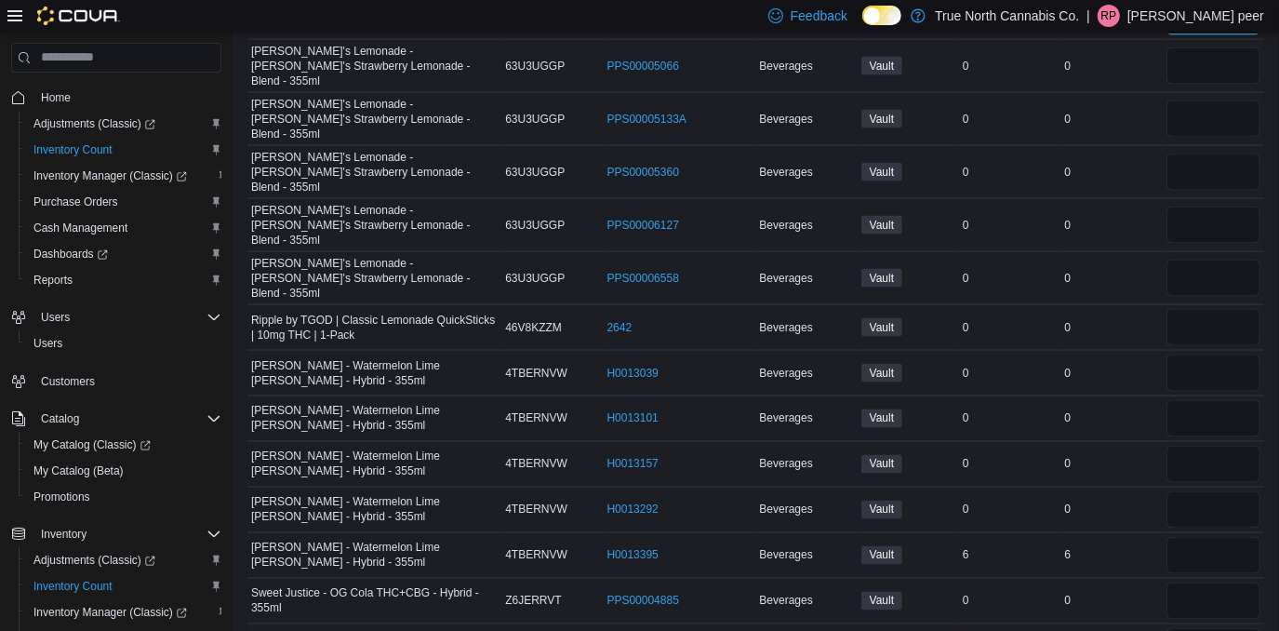
scroll to position [25462, 0]
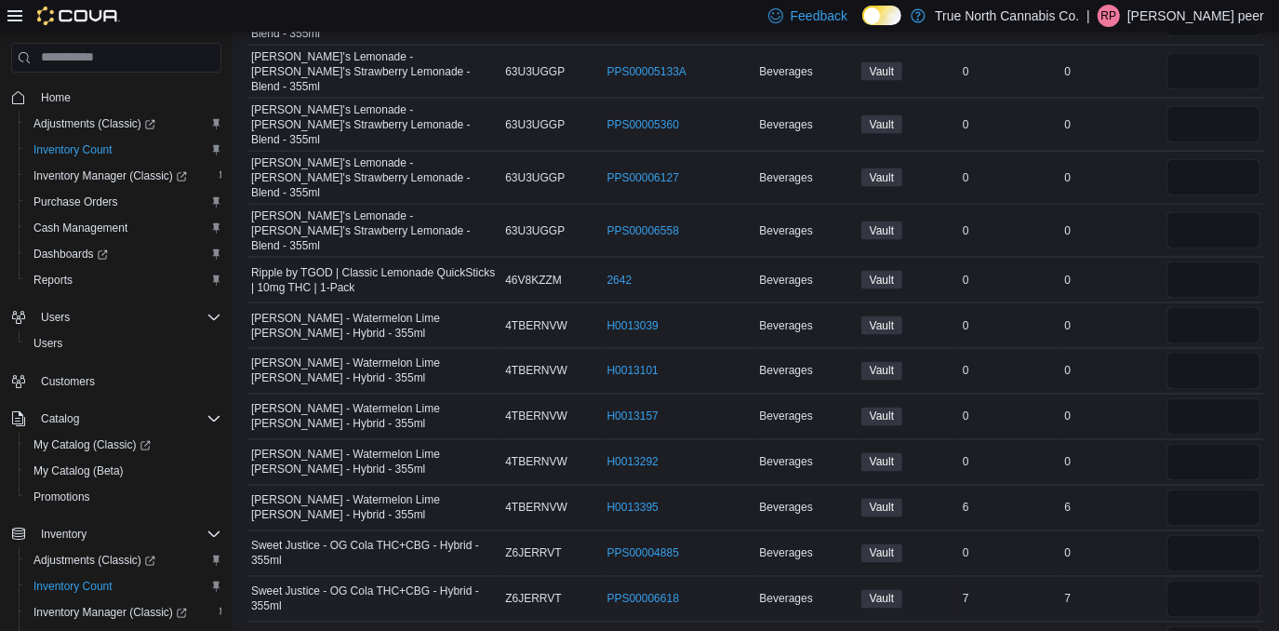
type input "**"
click at [1195, 581] on input "number" at bounding box center [1214, 599] width 94 height 37
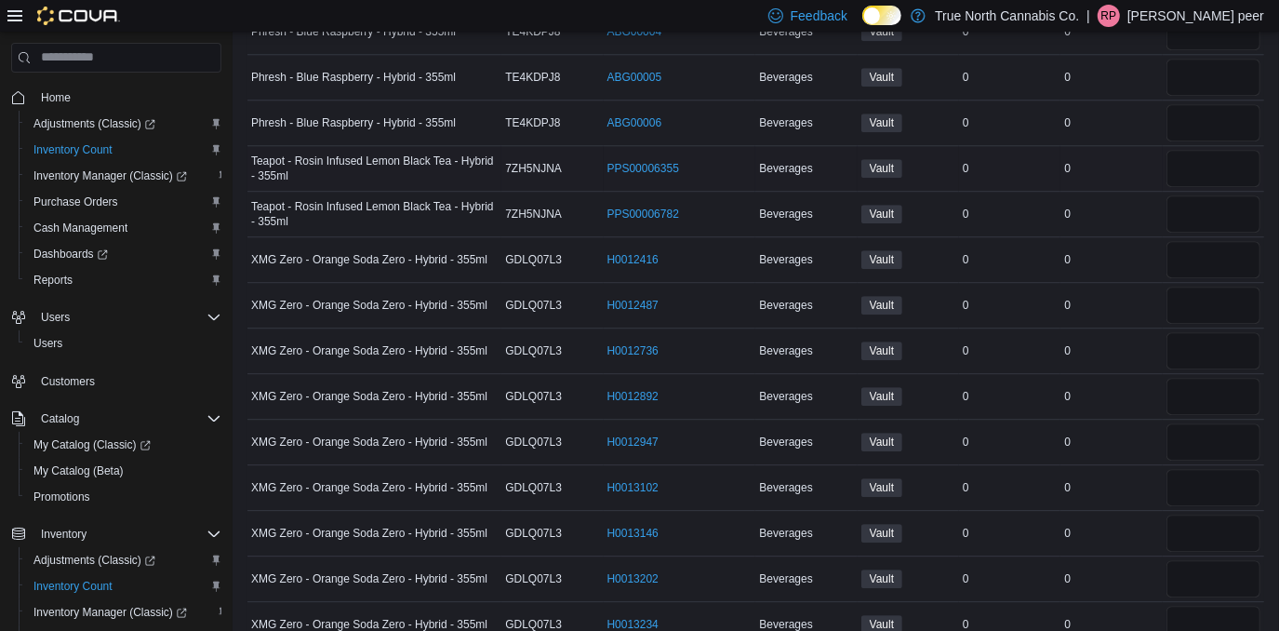
scroll to position [26900, 0]
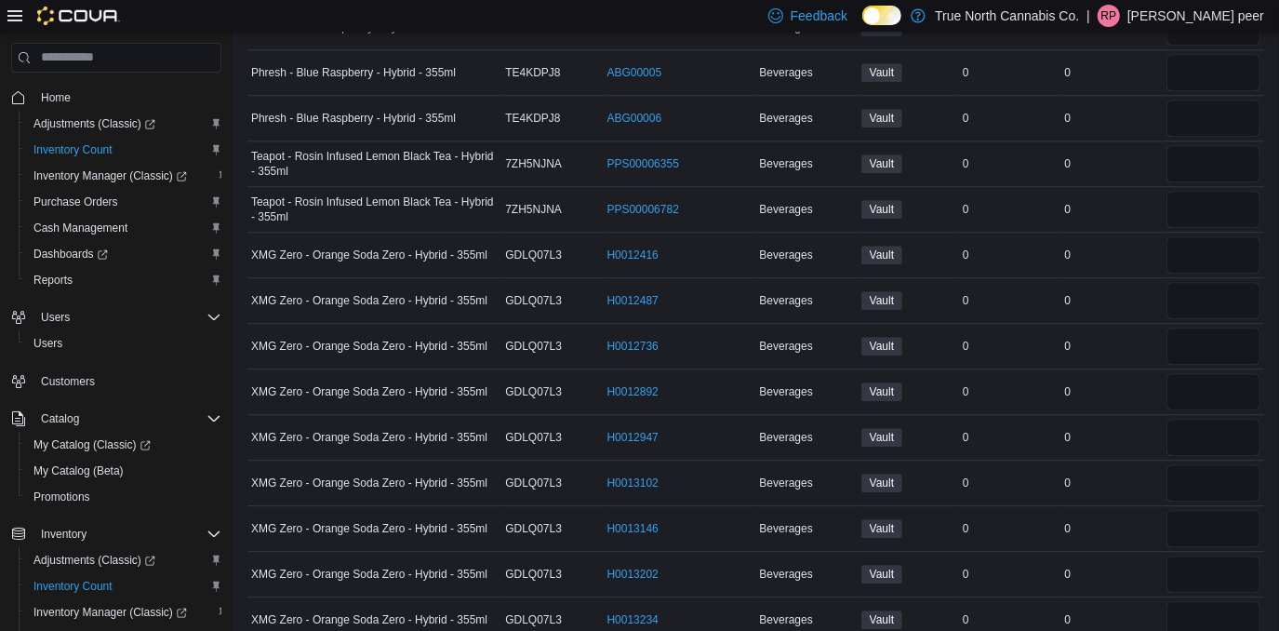
type input "*"
type input "**"
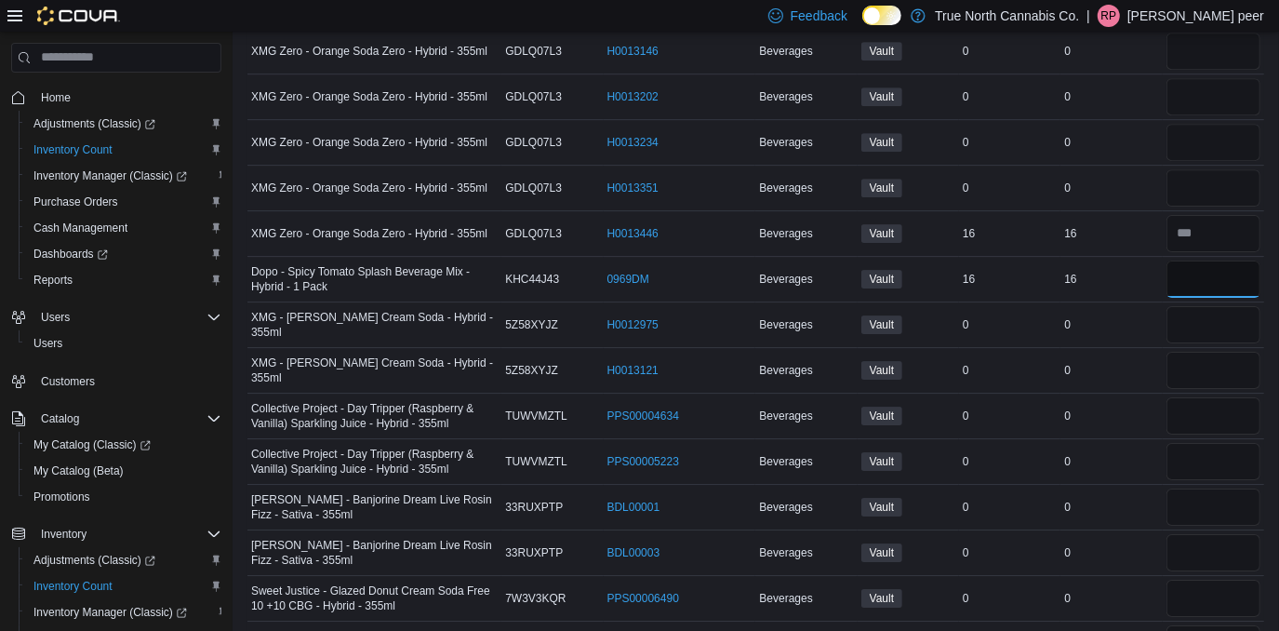
scroll to position [27407, 0]
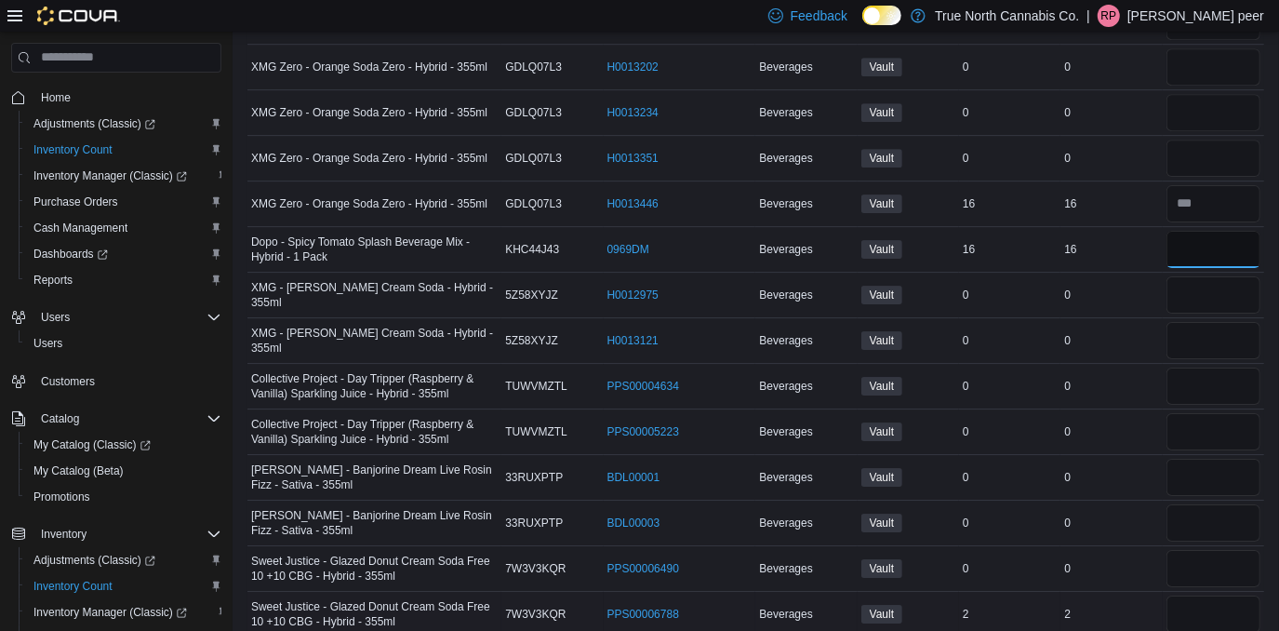
type input "**"
click at [1214, 596] on input "number" at bounding box center [1214, 614] width 94 height 37
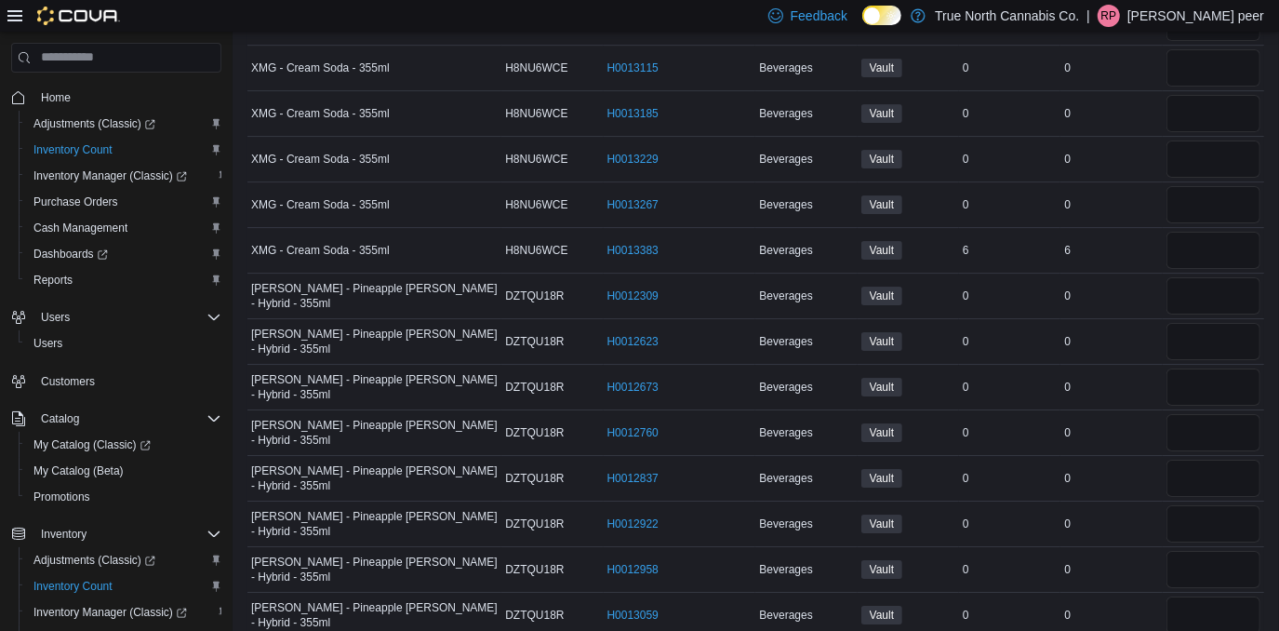
scroll to position [32314, 0]
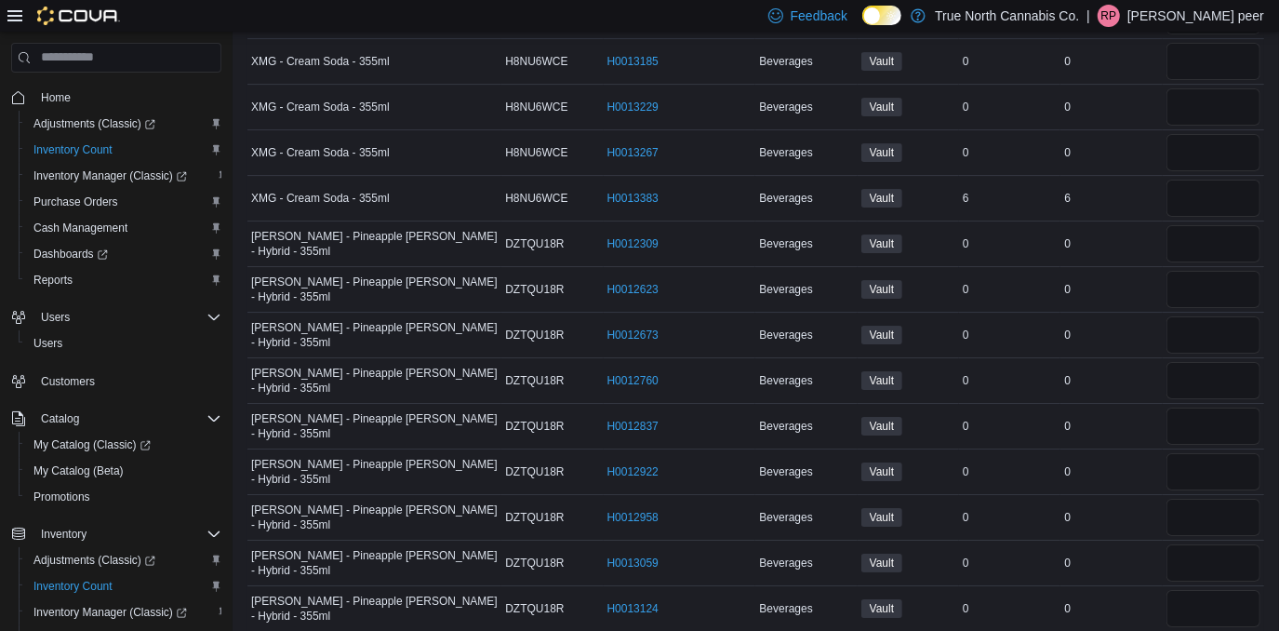
type input "*"
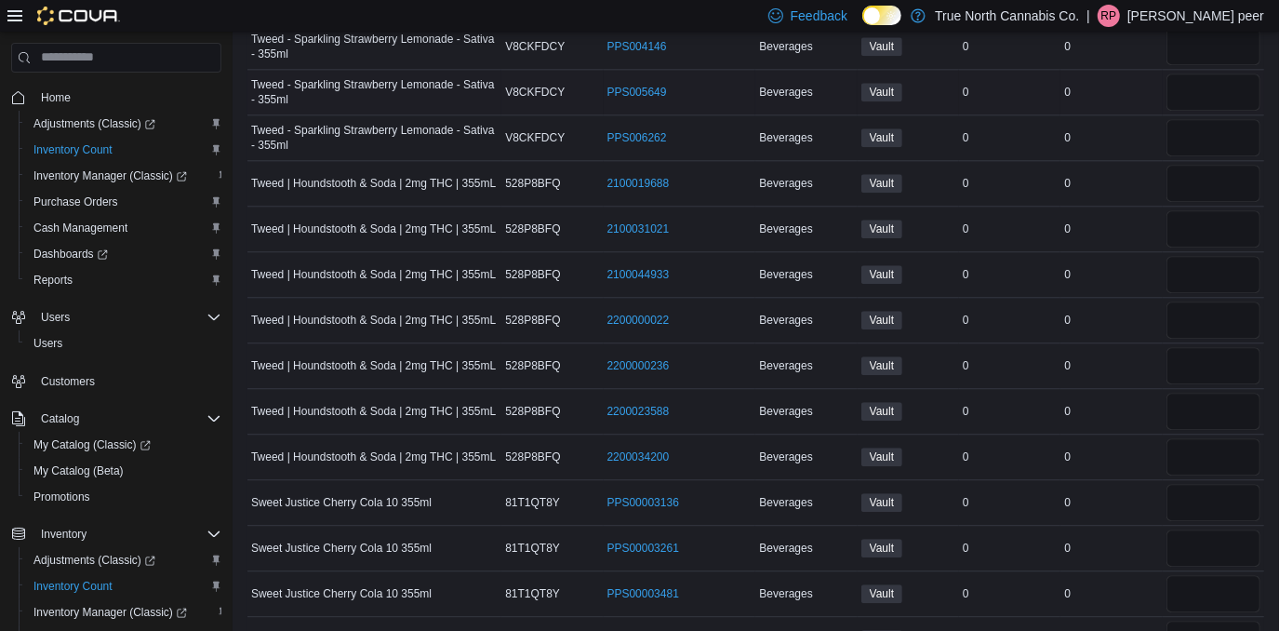
scroll to position [36041, 0]
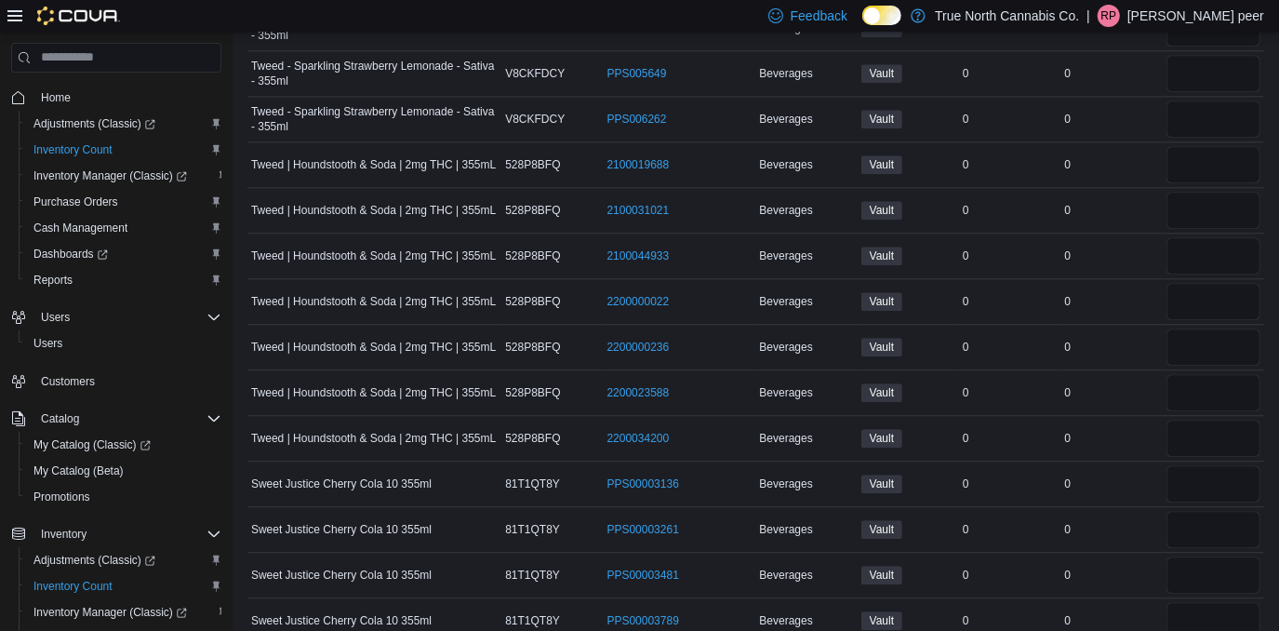
type input "**"
type input "*"
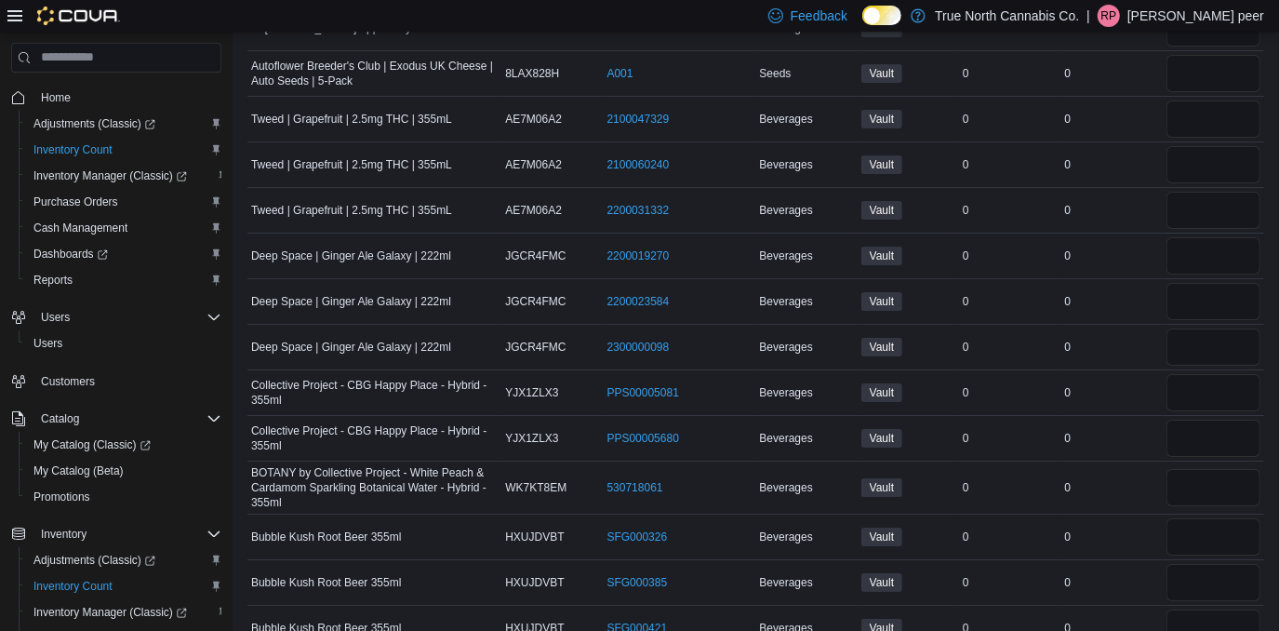
scroll to position [0, 0]
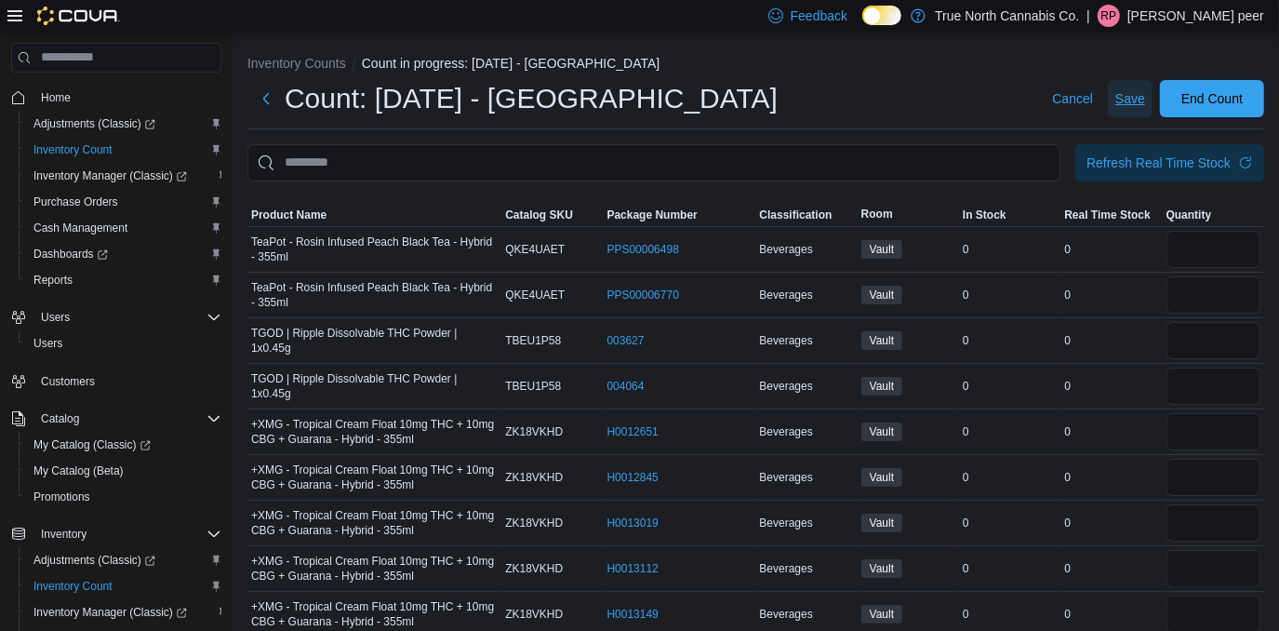
click at [1145, 105] on span "Save" at bounding box center [1131, 98] width 30 height 19
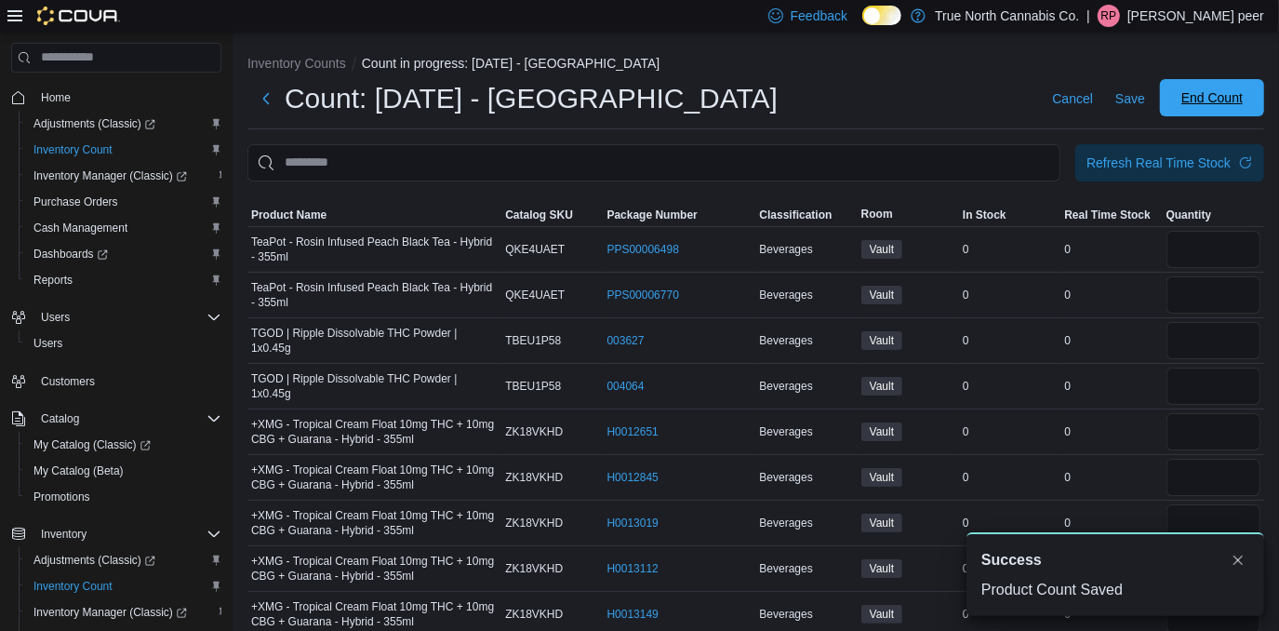
click at [1243, 97] on span "End Count" at bounding box center [1212, 97] width 61 height 19
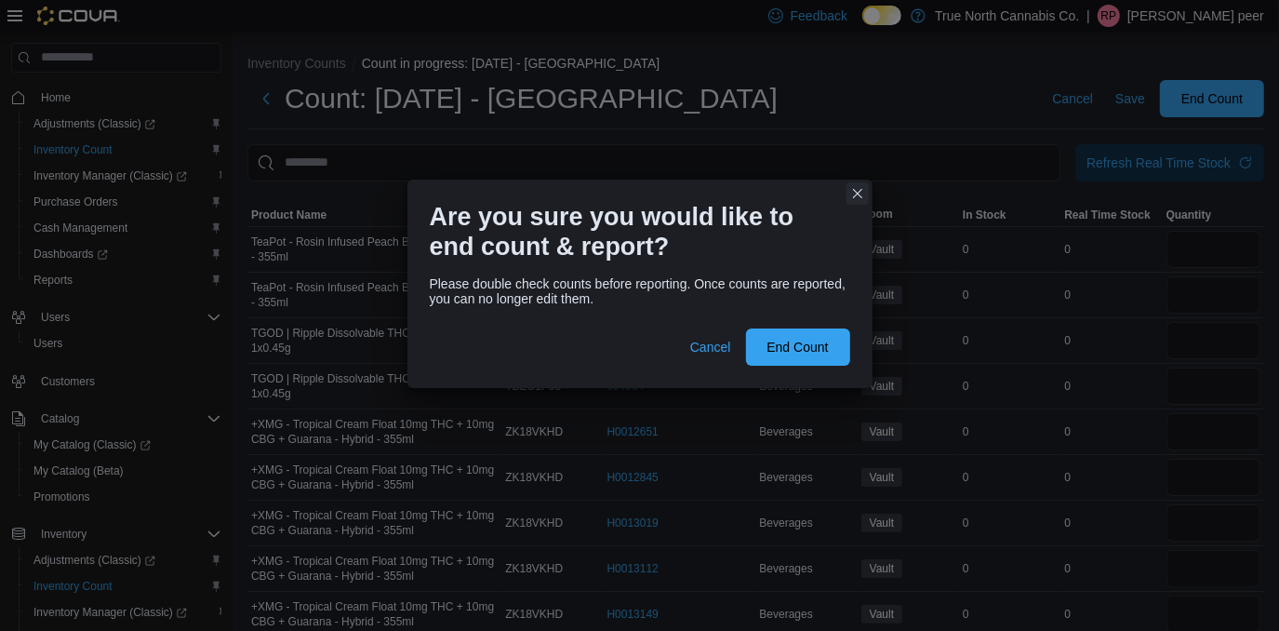
click at [858, 199] on button "Closes this modal window" at bounding box center [858, 193] width 22 height 22
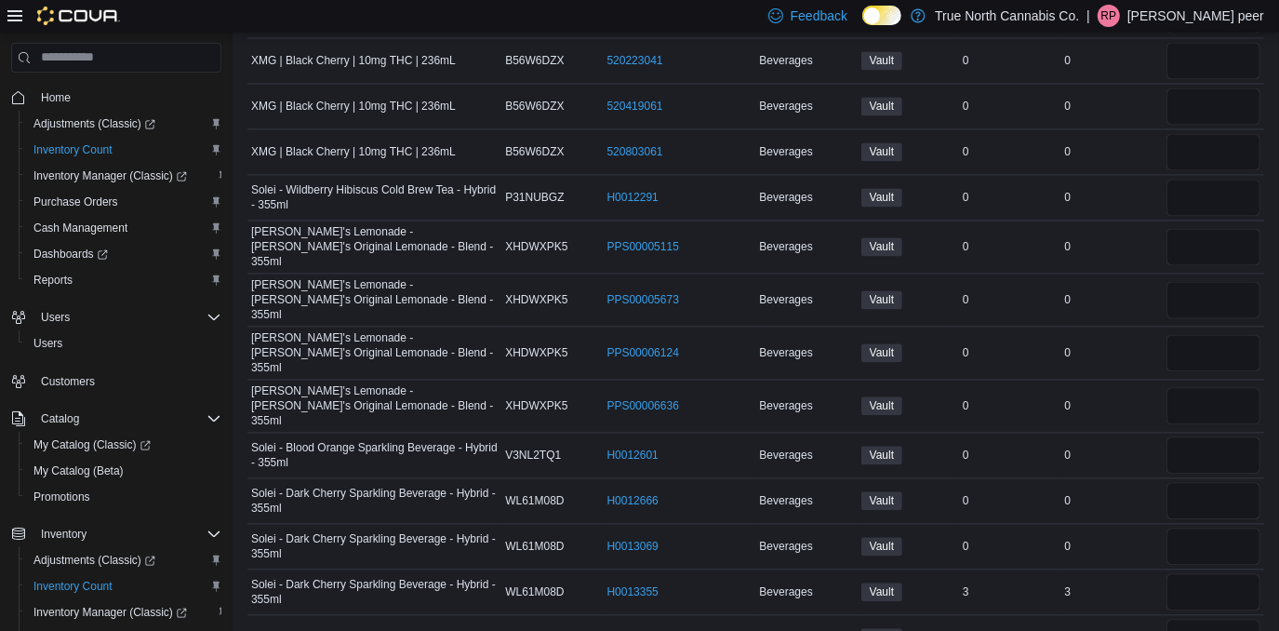
scroll to position [11927, 0]
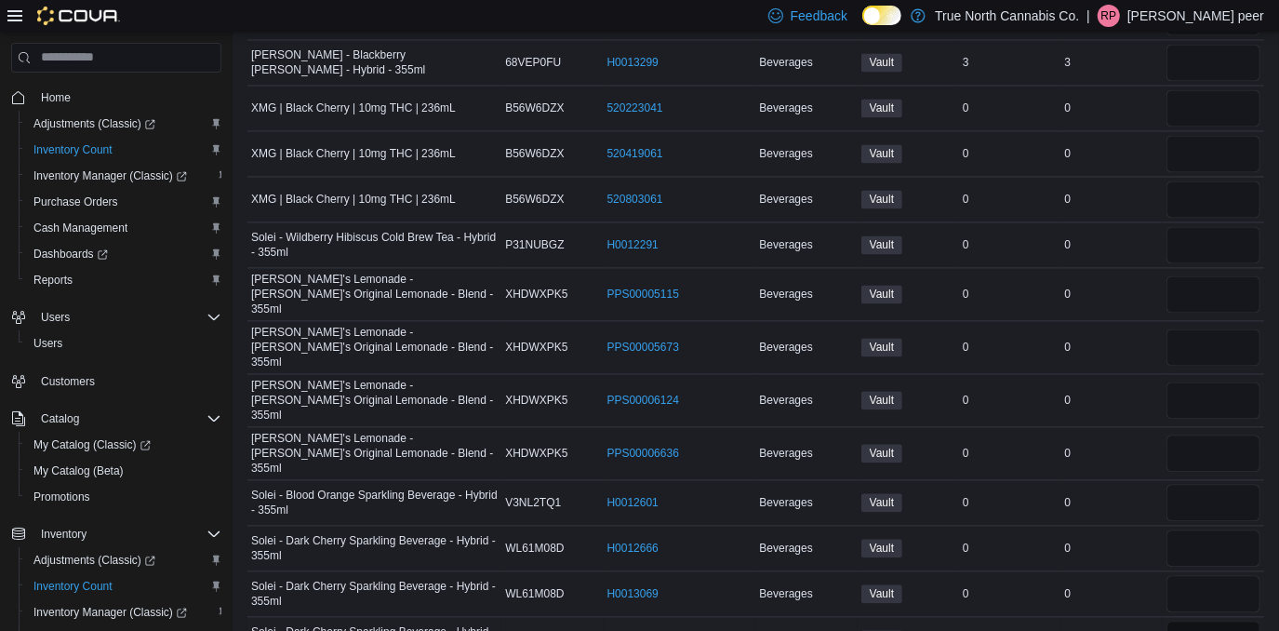
click at [1211, 621] on input "number" at bounding box center [1214, 639] width 94 height 37
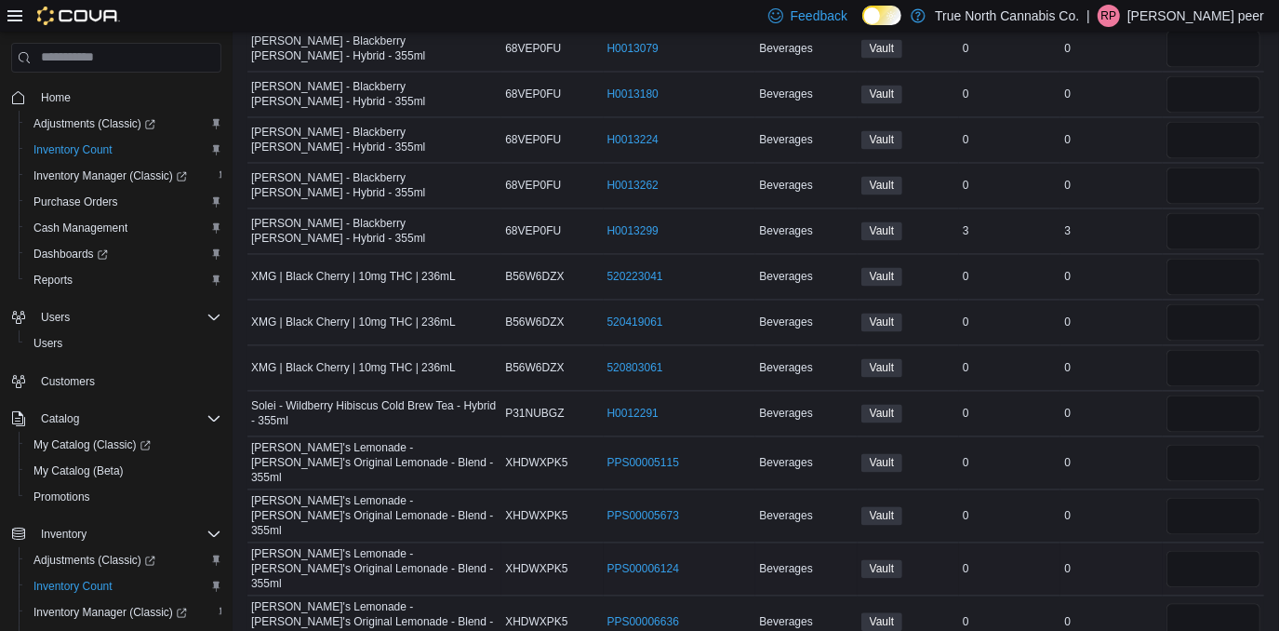
scroll to position [11758, 0]
type input "*"
click at [1225, 213] on input "number" at bounding box center [1214, 231] width 94 height 37
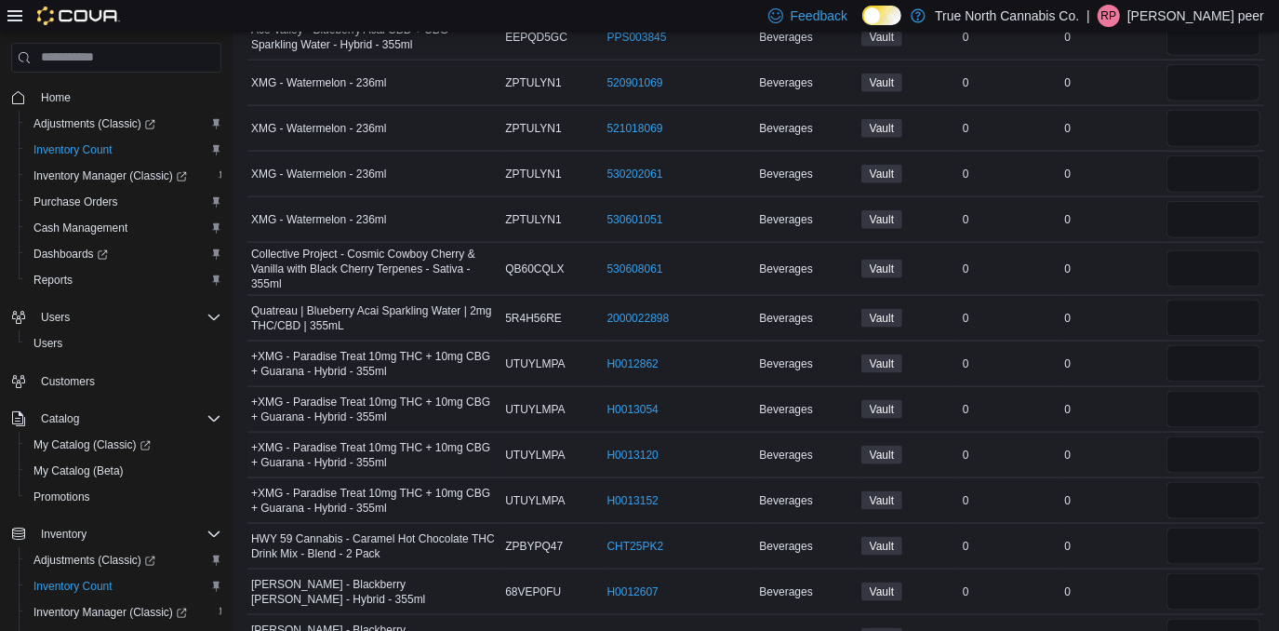
scroll to position [10912, 0]
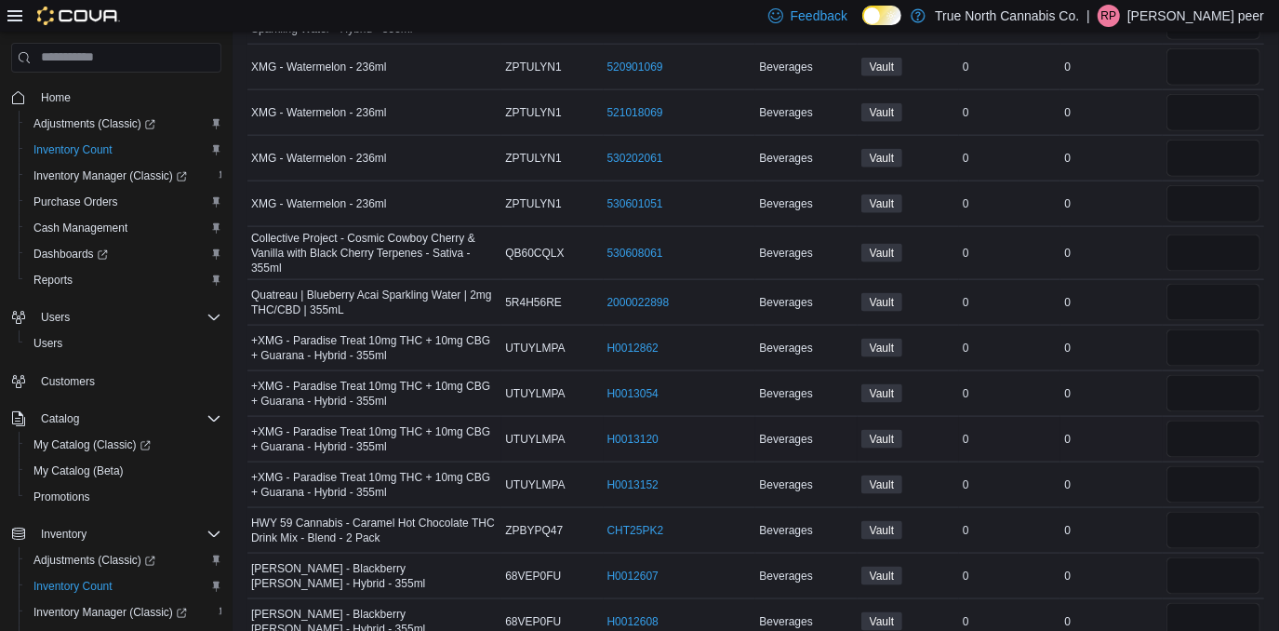
type input "*"
click at [1126, 416] on td "Real Time Stock 0" at bounding box center [1111, 439] width 101 height 46
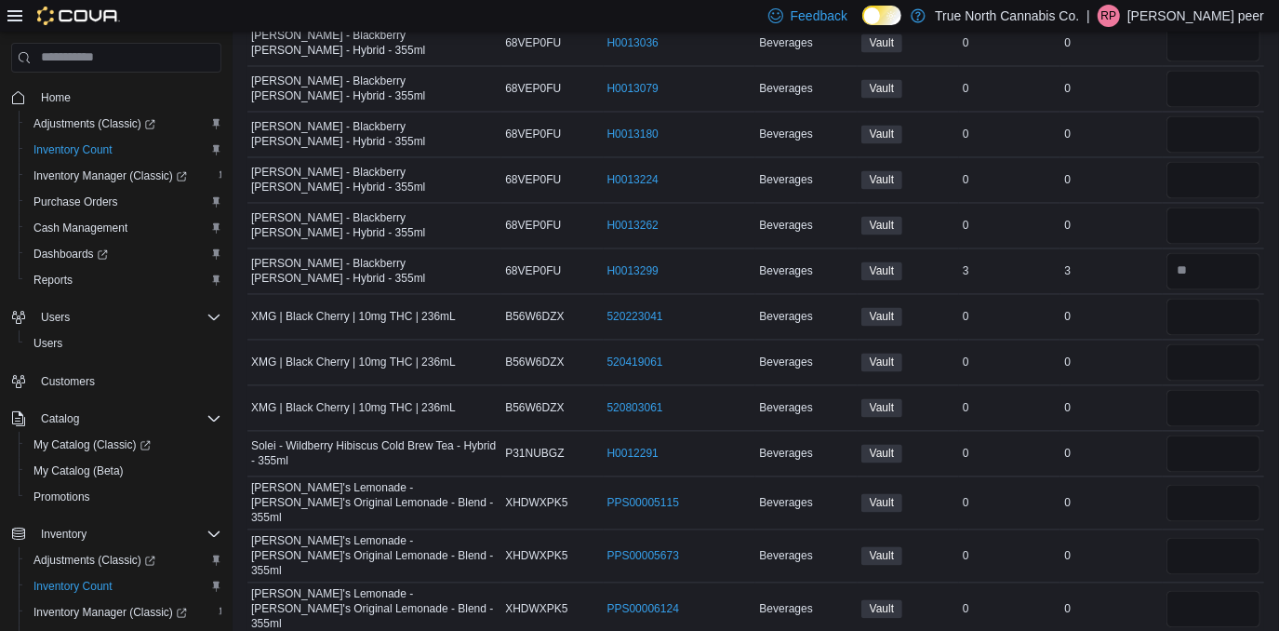
scroll to position [11724, 0]
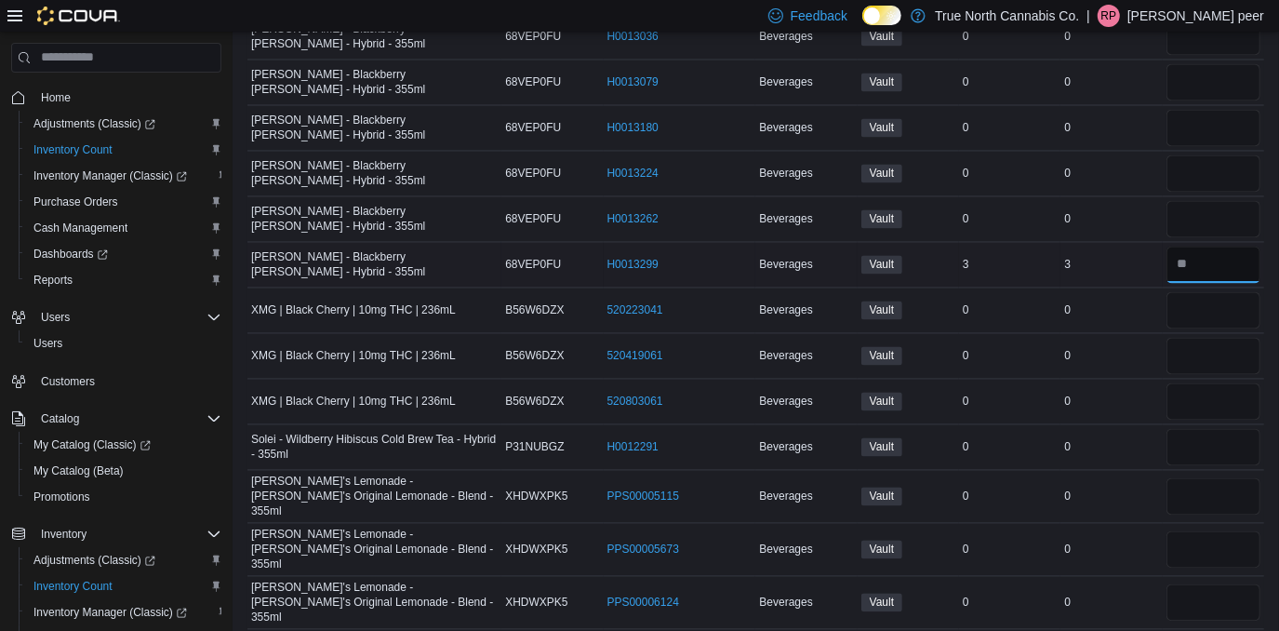
click at [1217, 247] on input "number" at bounding box center [1214, 265] width 94 height 37
type input "*"
click at [1106, 345] on div "0" at bounding box center [1111, 356] width 101 height 22
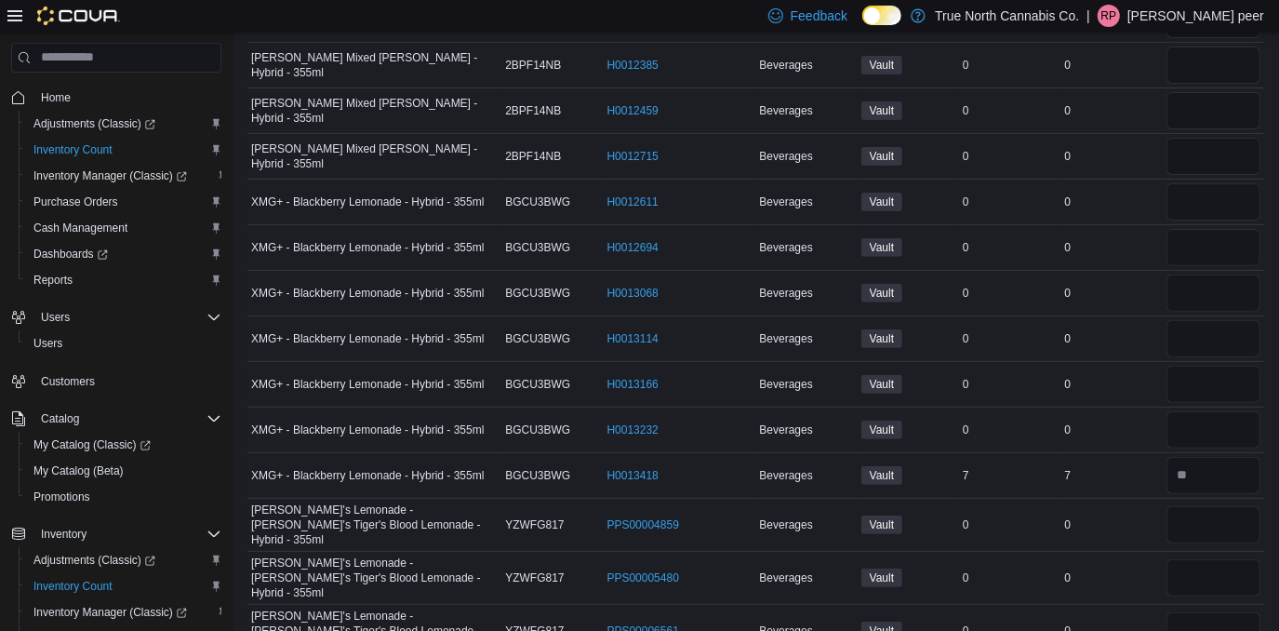
scroll to position [14516, 0]
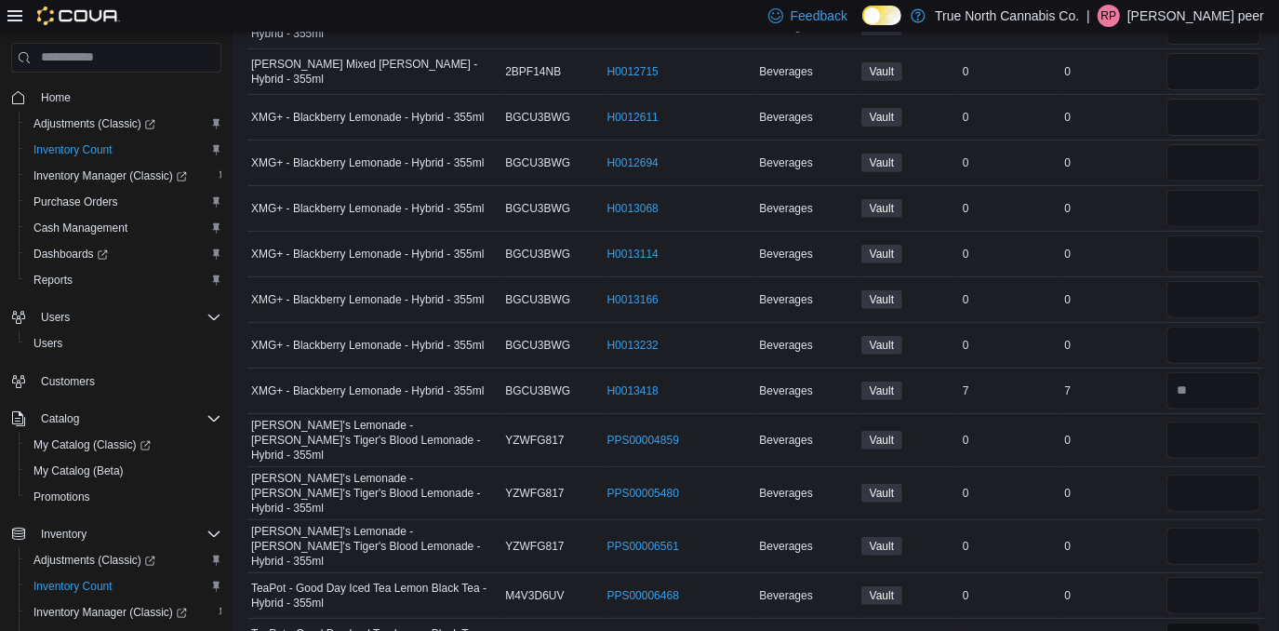
click at [1233, 623] on input "number" at bounding box center [1214, 641] width 94 height 37
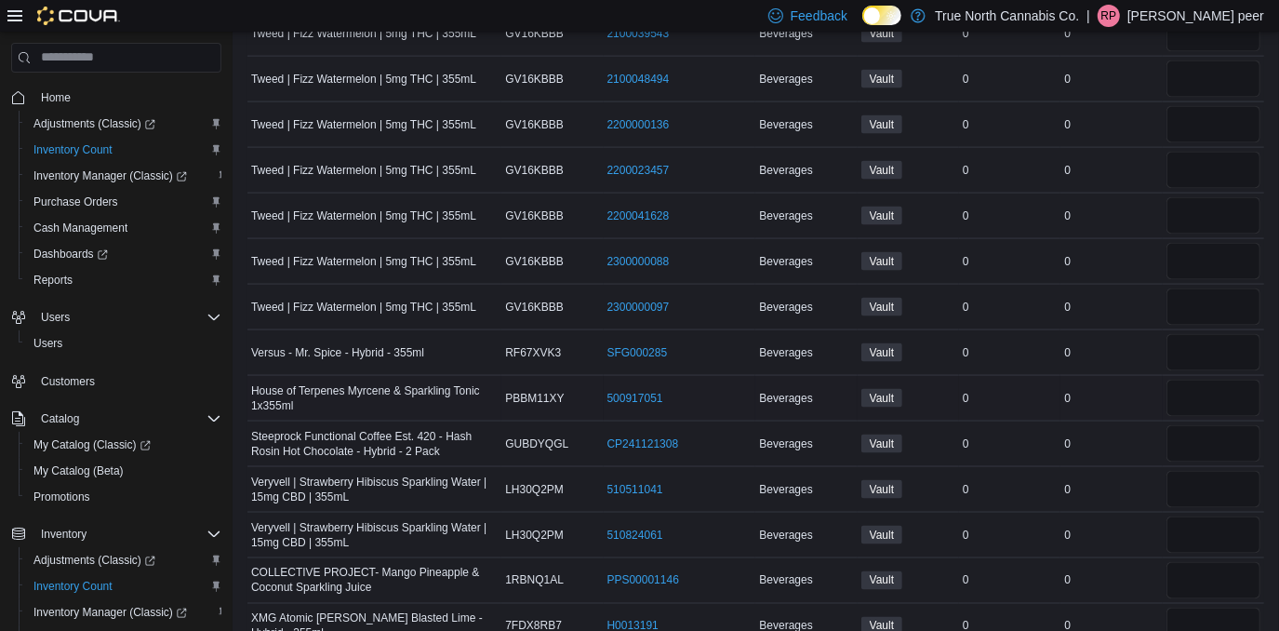
scroll to position [15954, 0]
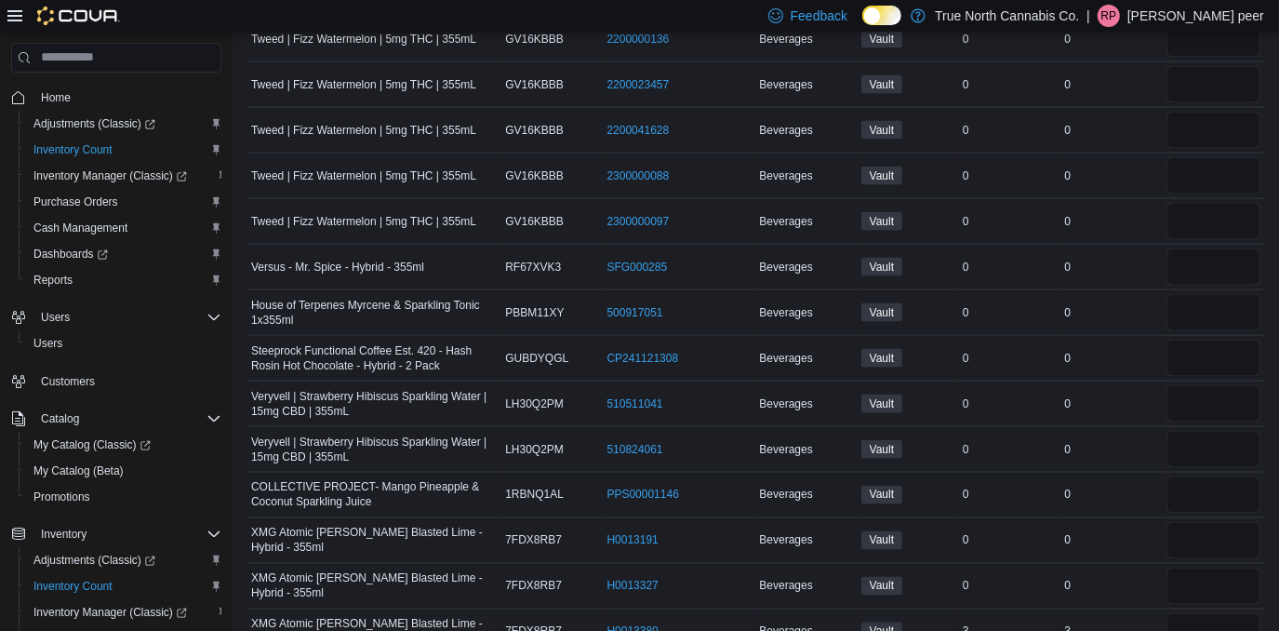
type input "*"
click at [1230, 613] on input "number" at bounding box center [1214, 631] width 94 height 37
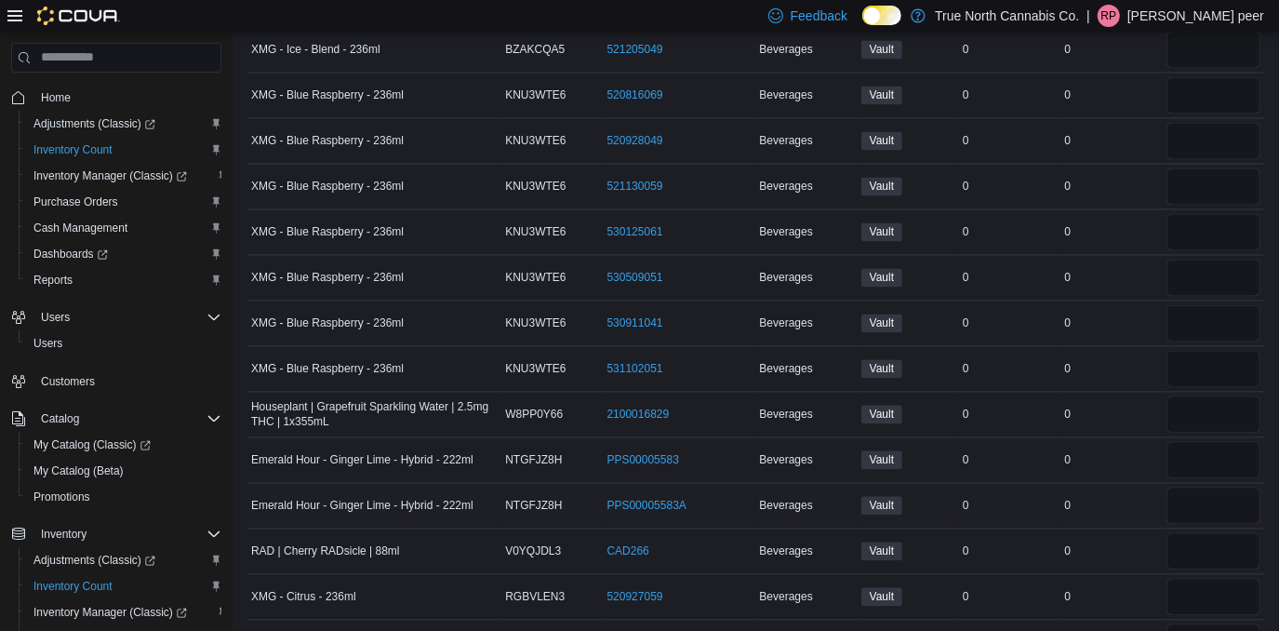
scroll to position [16630, 0]
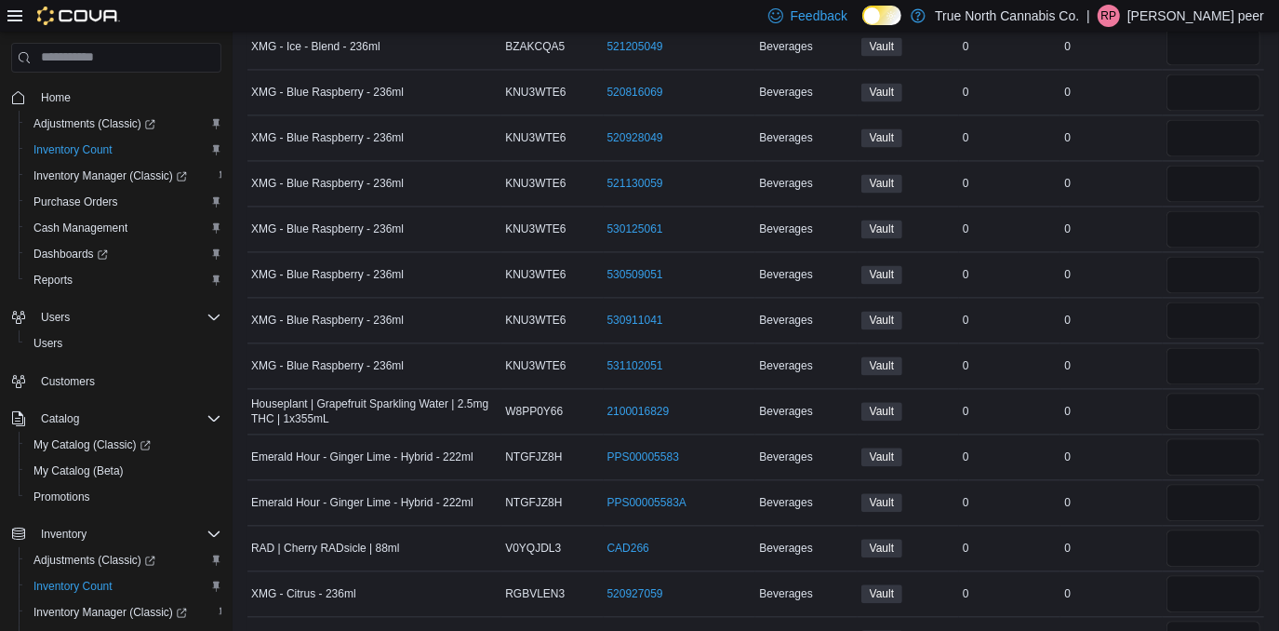
type input "*"
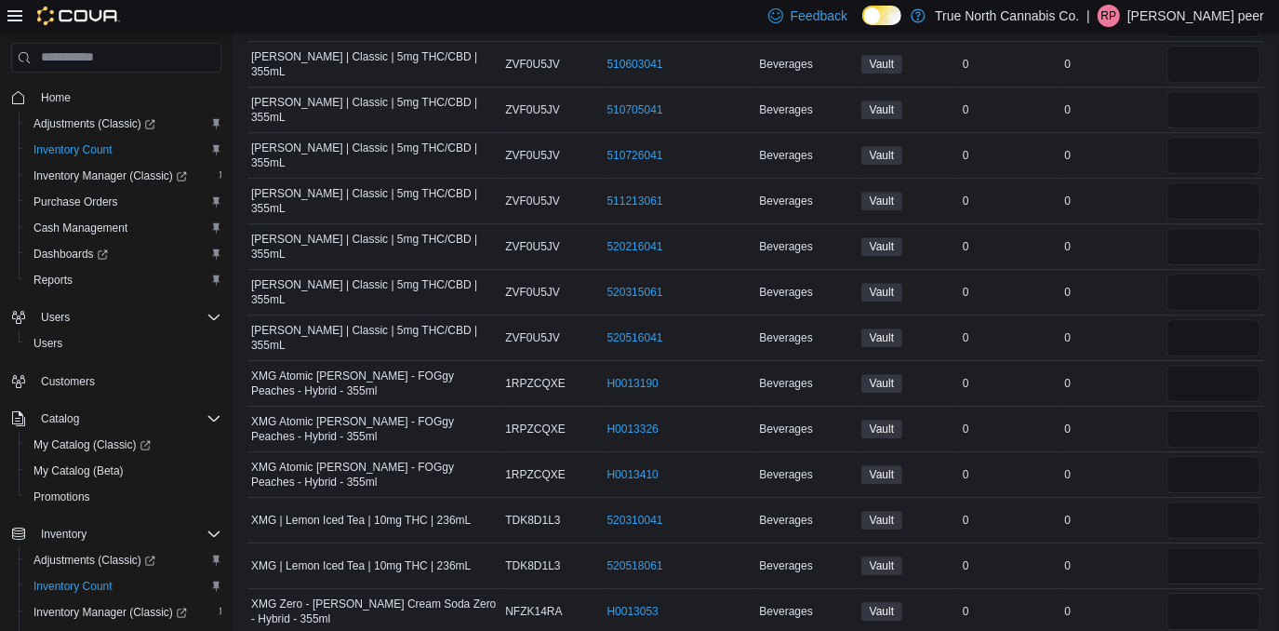
scroll to position [17645, 0]
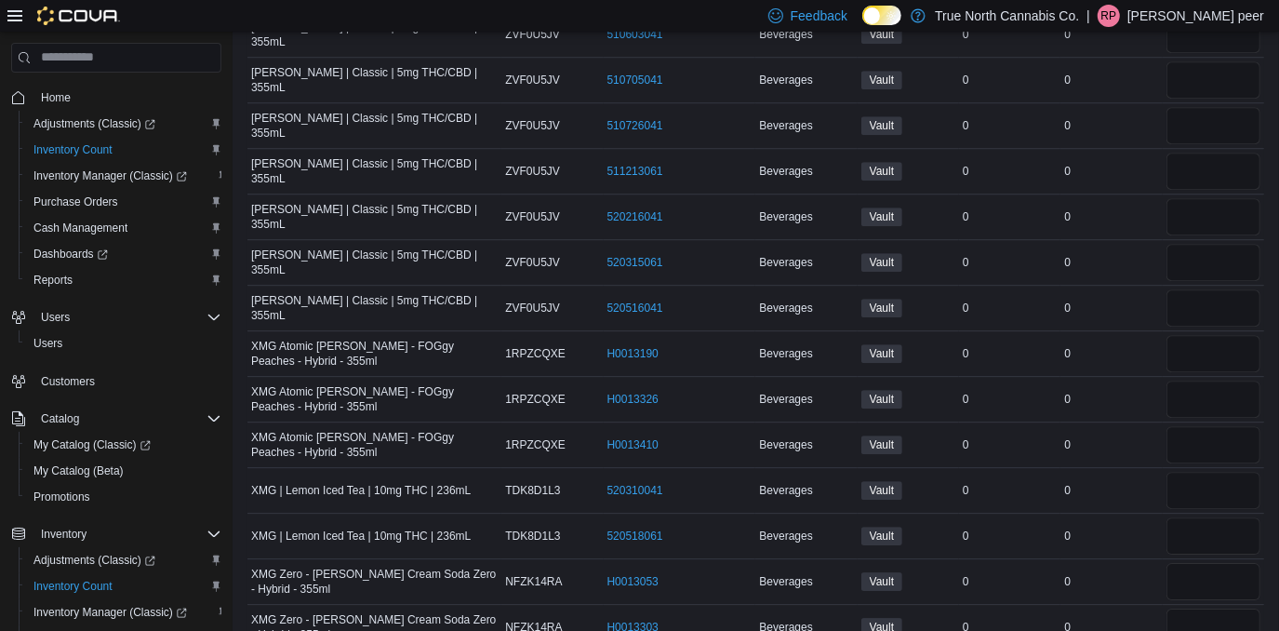
type input "*"
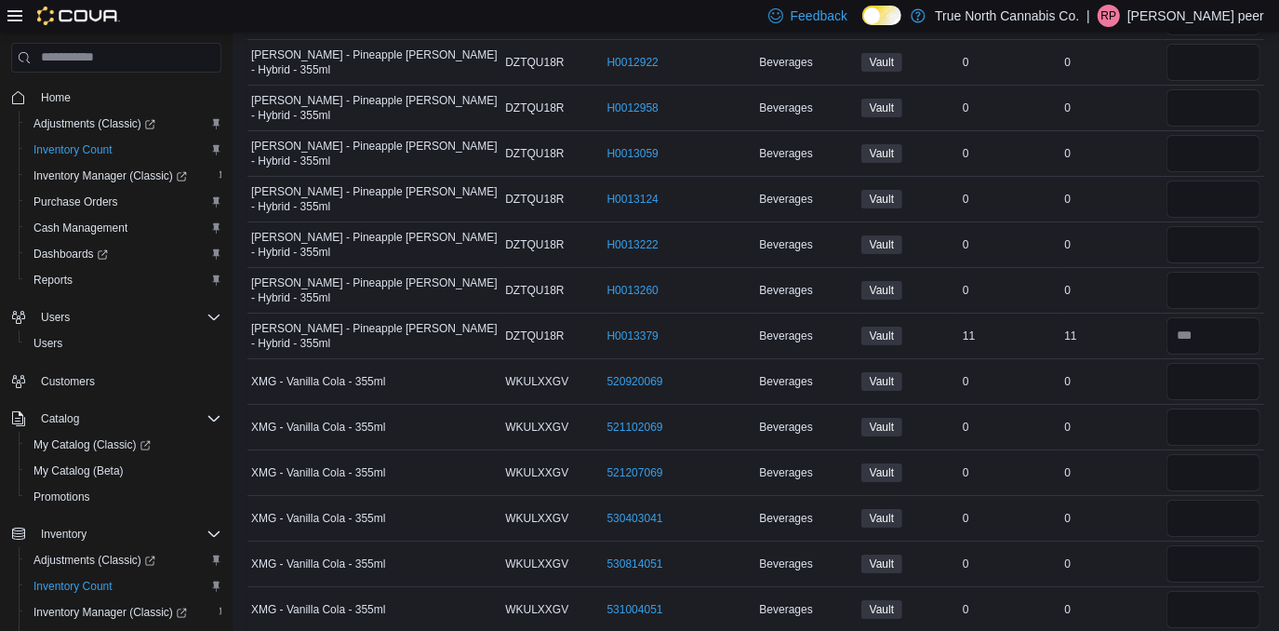
scroll to position [32788, 0]
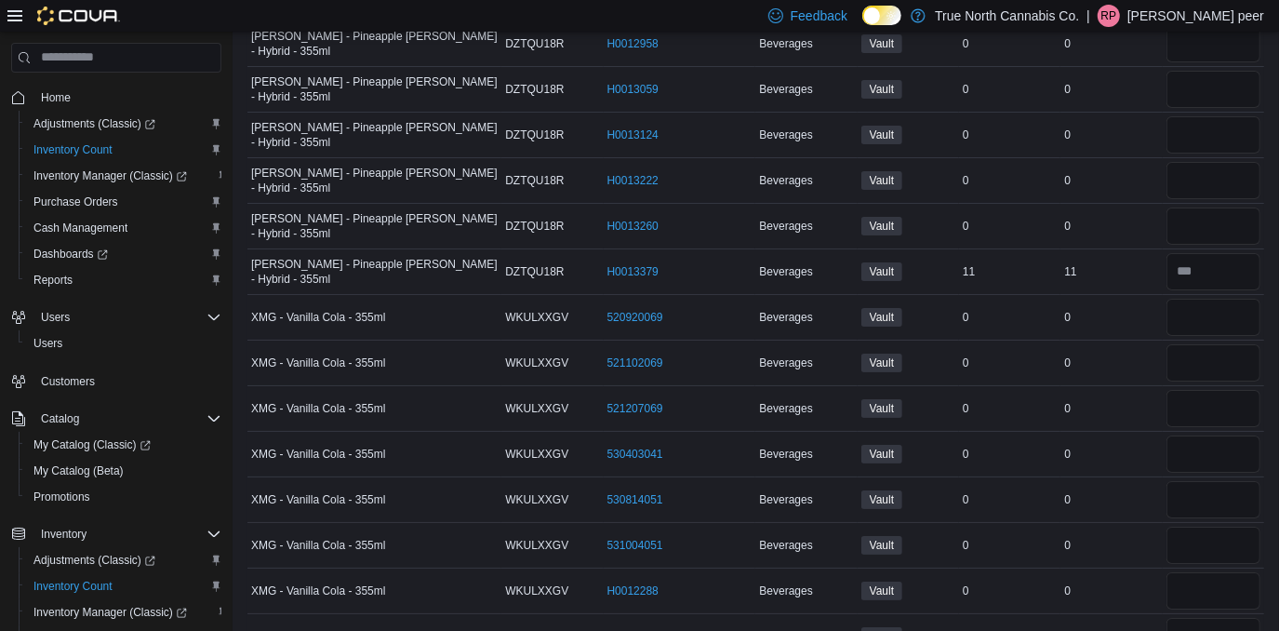
type input "*"
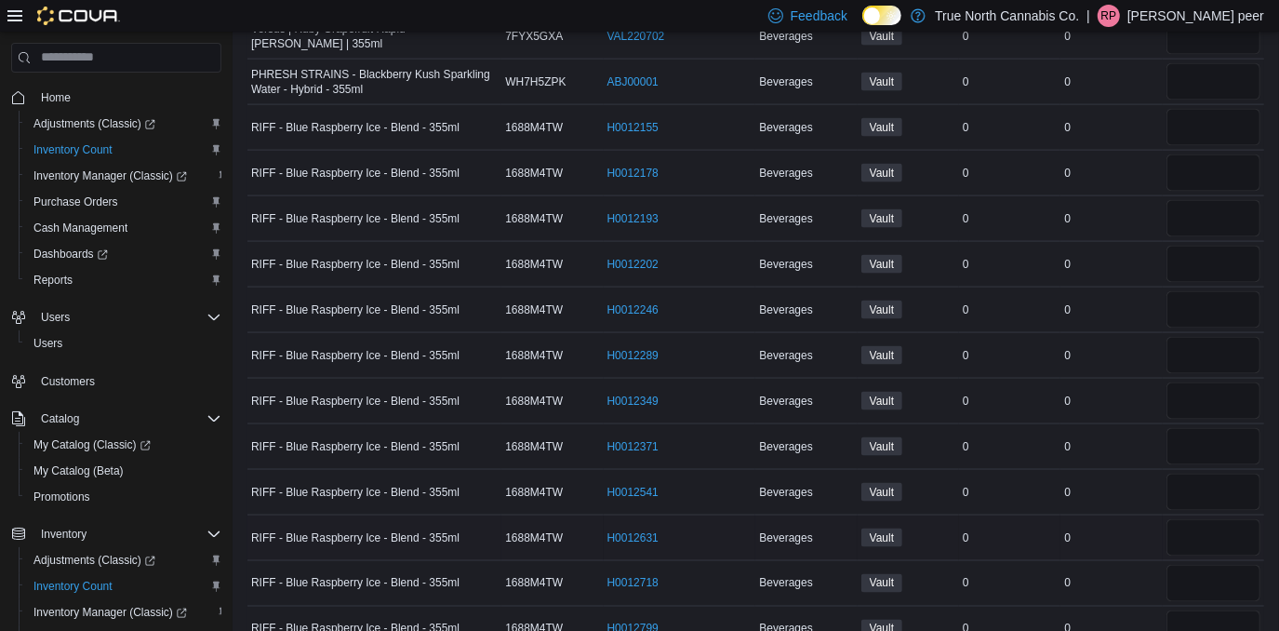
scroll to position [34649, 0]
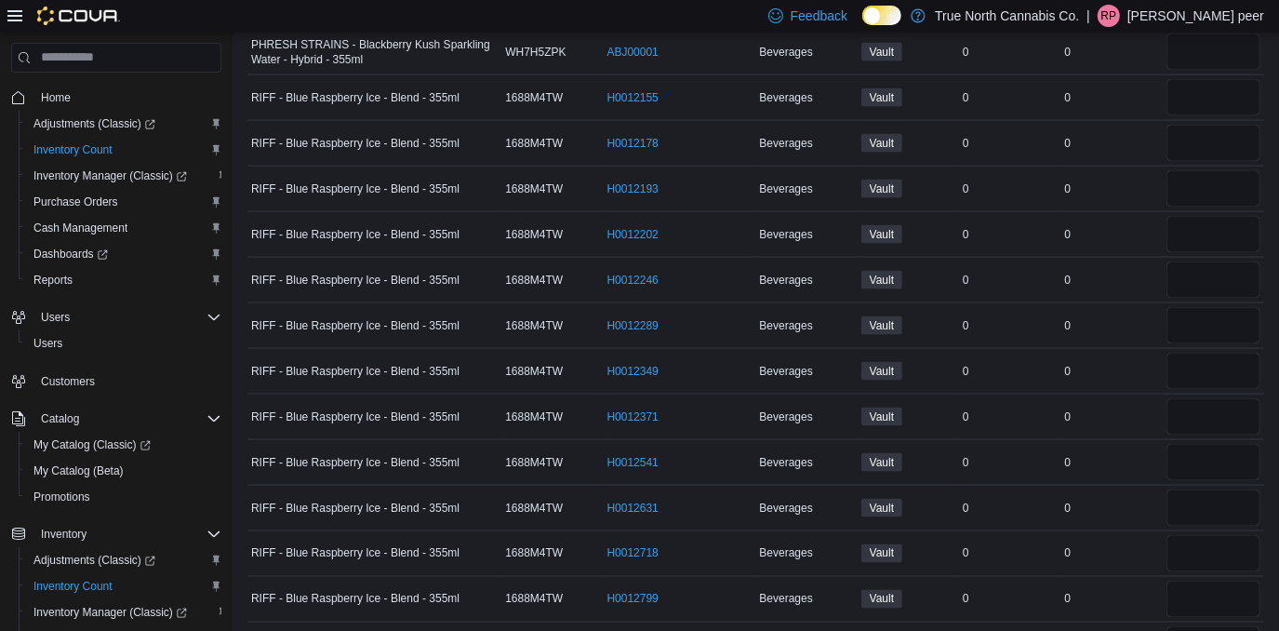
type input "*"
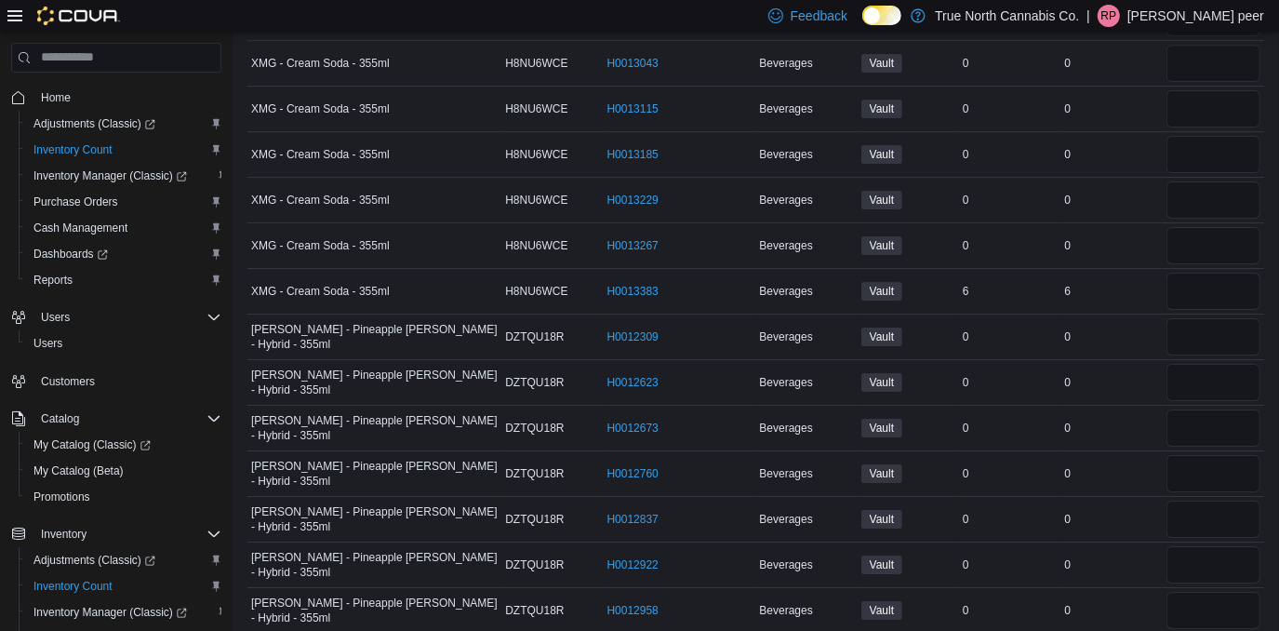
scroll to position [0, 0]
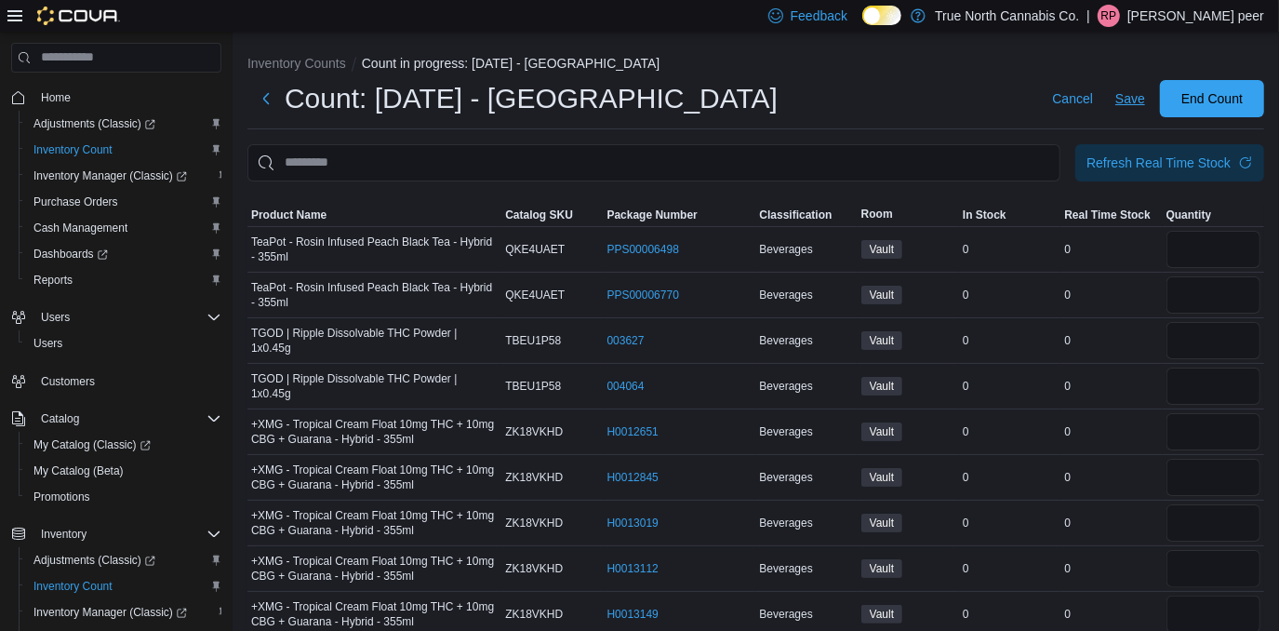
type input "*"
click at [1145, 93] on span "Save" at bounding box center [1131, 98] width 30 height 19
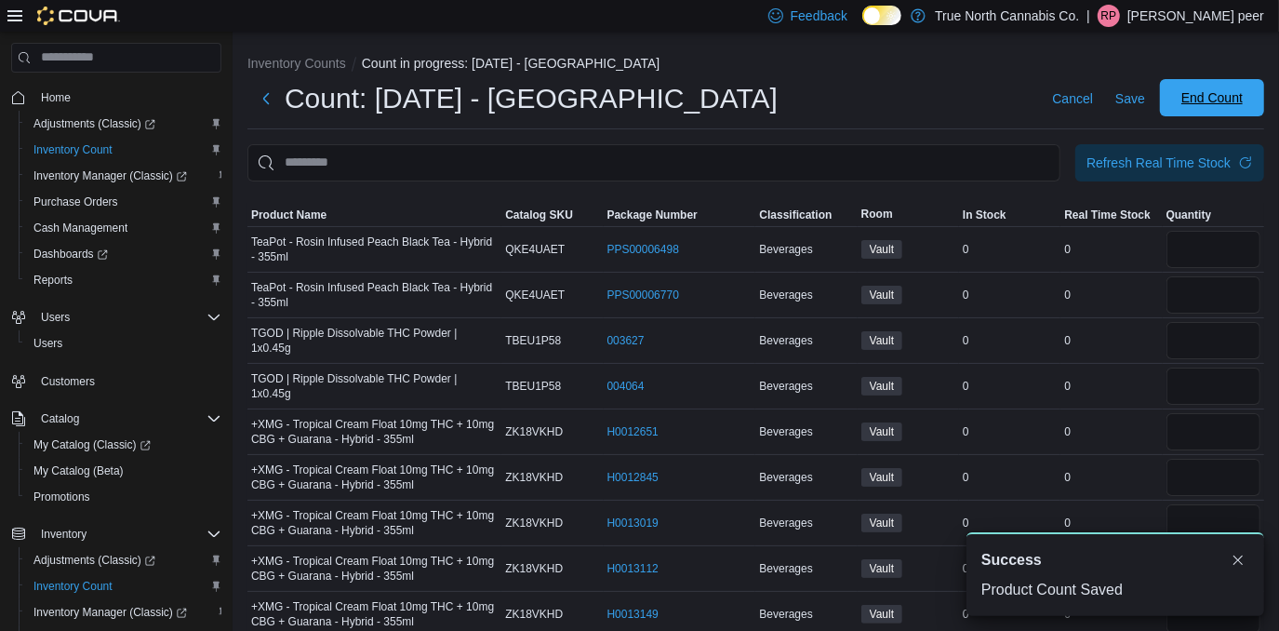
click at [1238, 97] on span "End Count" at bounding box center [1212, 97] width 61 height 19
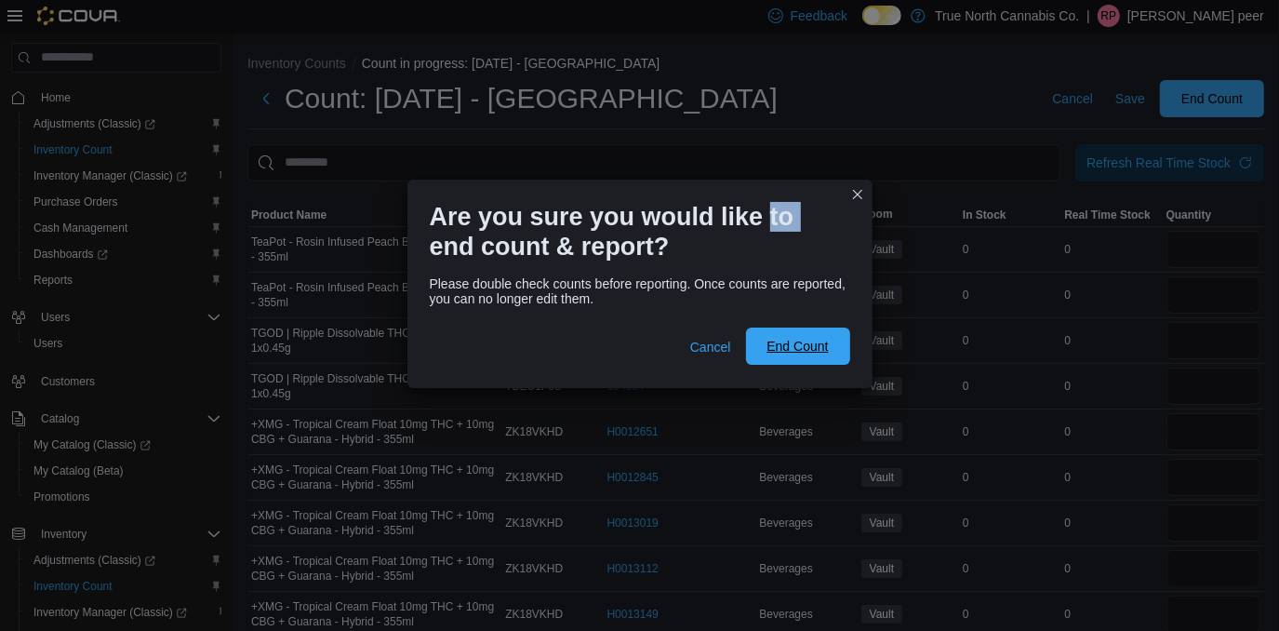
click at [814, 350] on span "End Count" at bounding box center [797, 346] width 61 height 19
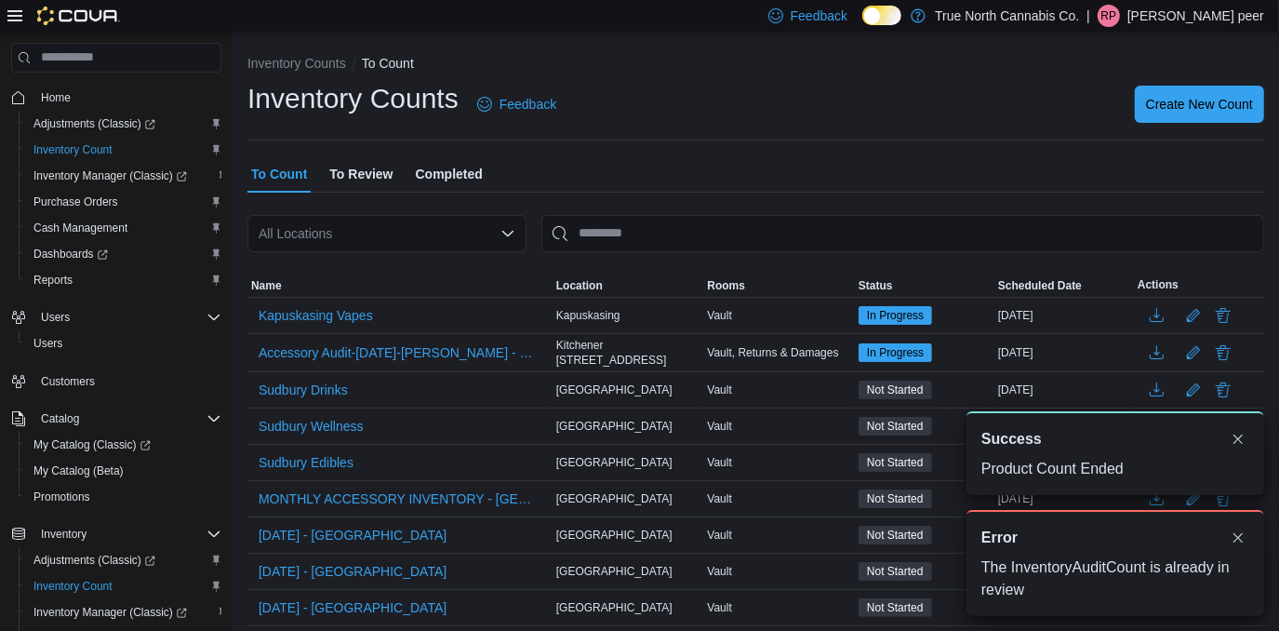
click at [821, 178] on div "To Count To Review Completed" at bounding box center [756, 173] width 1017 height 37
click at [1238, 541] on button "Dismiss toast" at bounding box center [1238, 537] width 22 height 22
